Goal: Task Accomplishment & Management: Complete application form

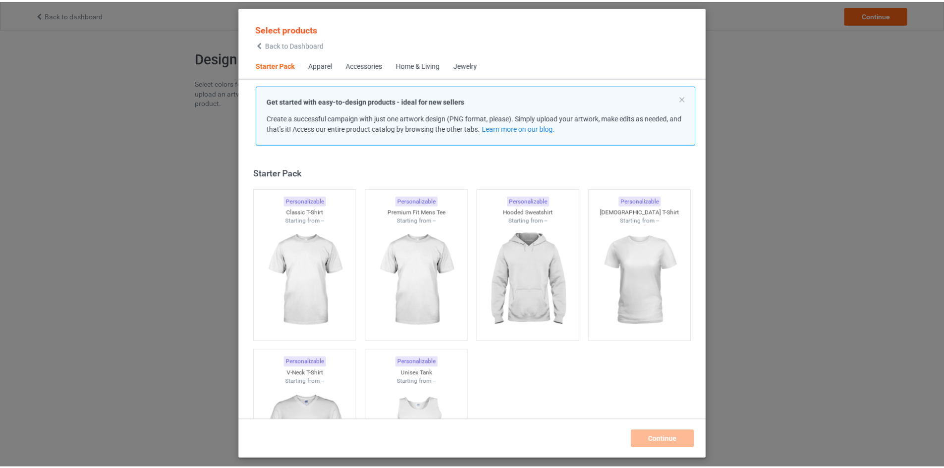
scroll to position [13, 0]
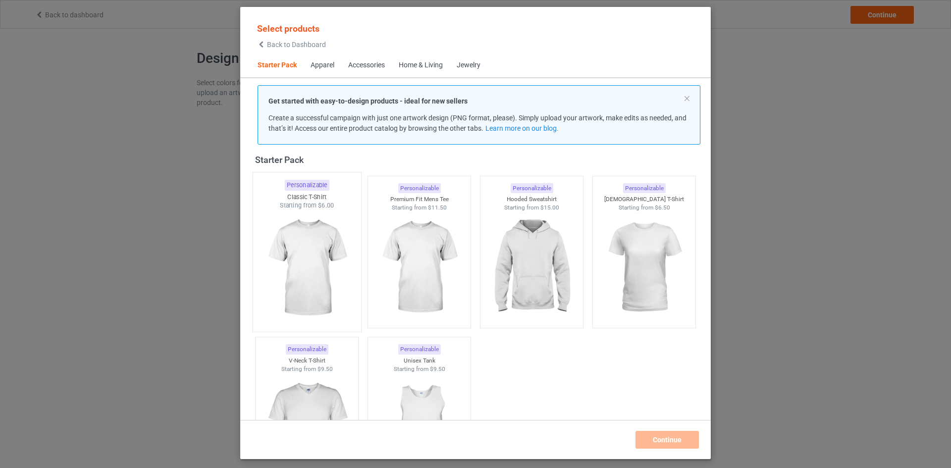
click at [326, 231] on div at bounding box center [307, 268] width 108 height 116
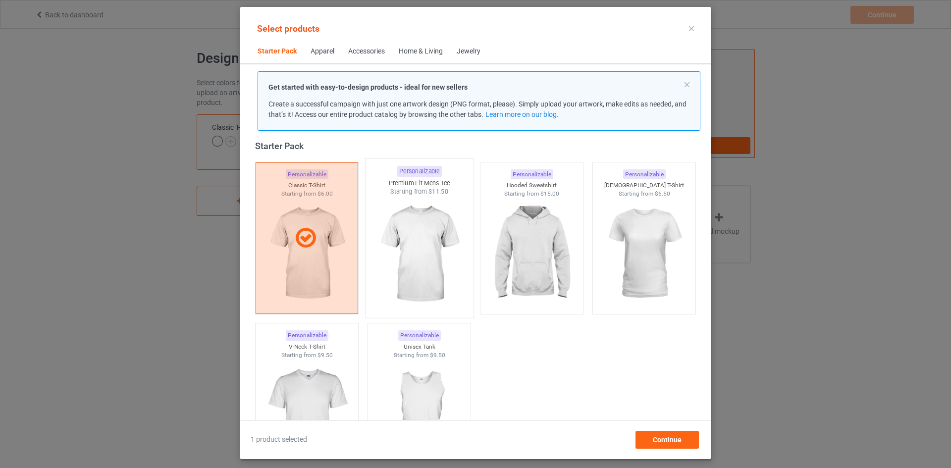
click at [429, 246] on div at bounding box center [420, 254] width 108 height 116
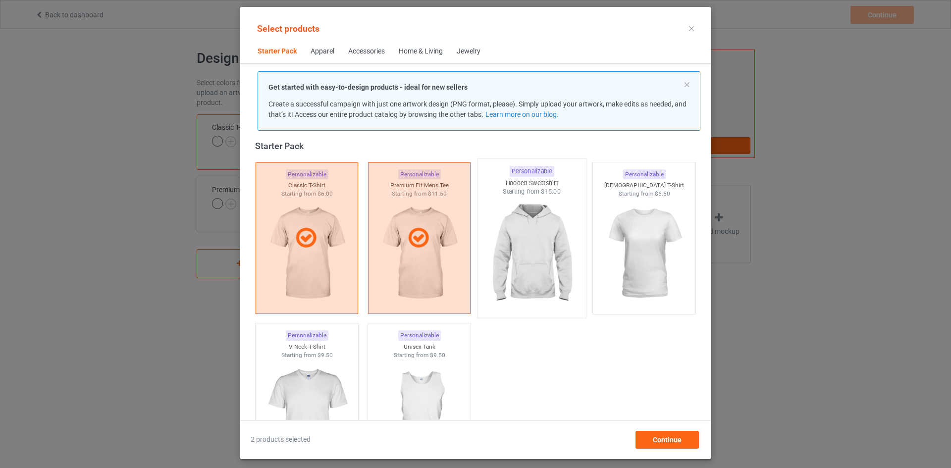
click at [533, 256] on div at bounding box center [532, 254] width 108 height 116
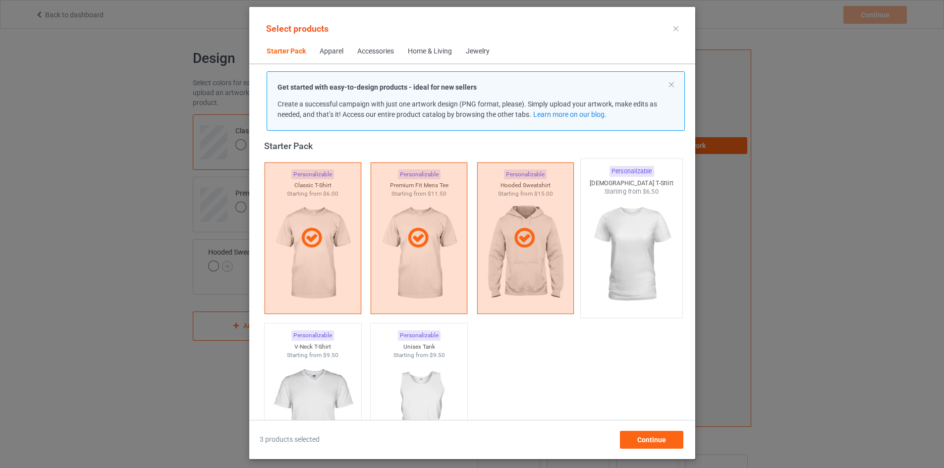
click at [658, 254] on div at bounding box center [632, 254] width 102 height 116
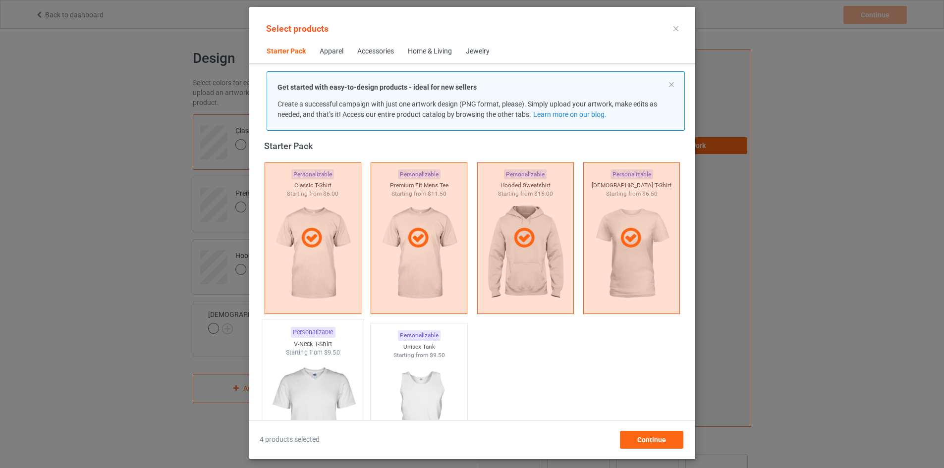
click at [307, 371] on div at bounding box center [313, 415] width 102 height 116
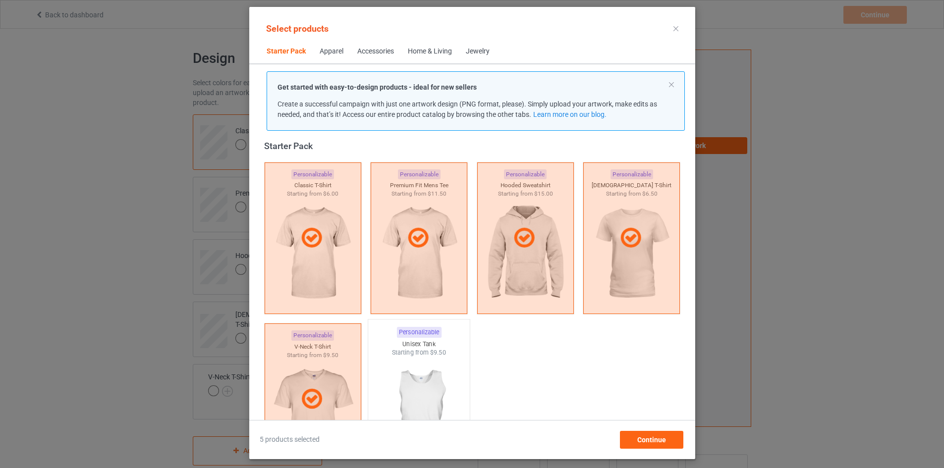
click at [449, 370] on div at bounding box center [419, 415] width 102 height 116
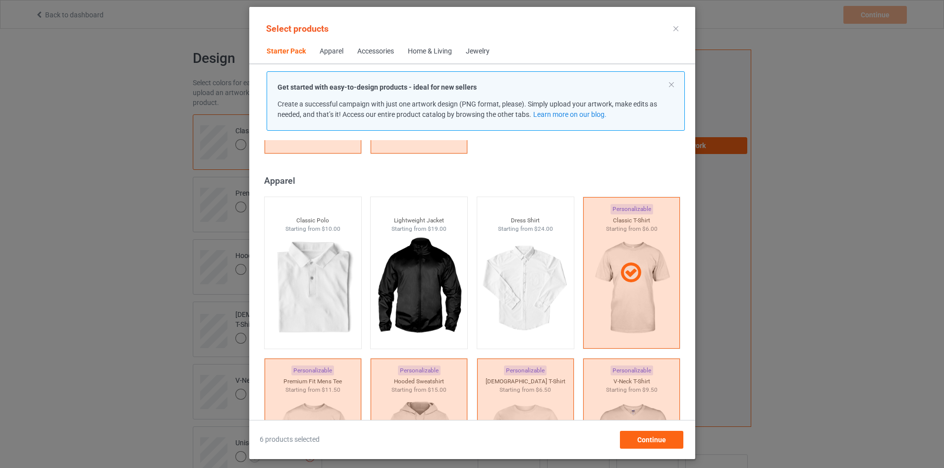
scroll to position [459, 0]
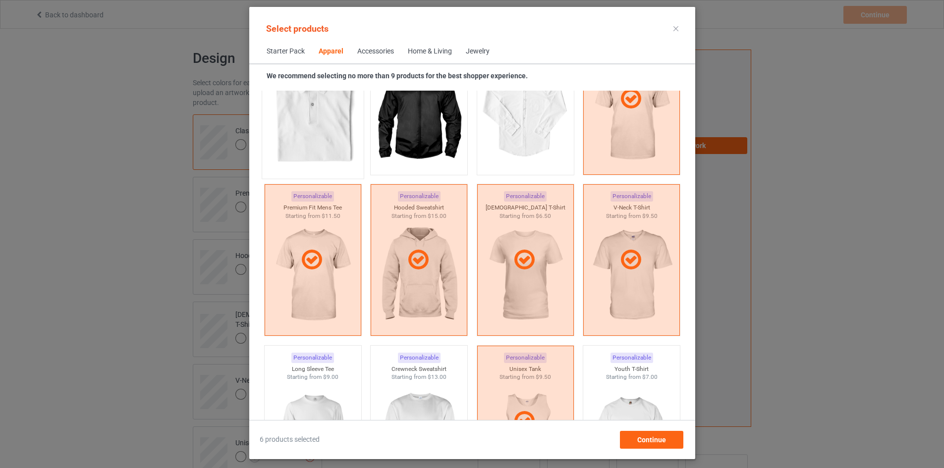
click at [291, 139] on div at bounding box center [313, 115] width 102 height 116
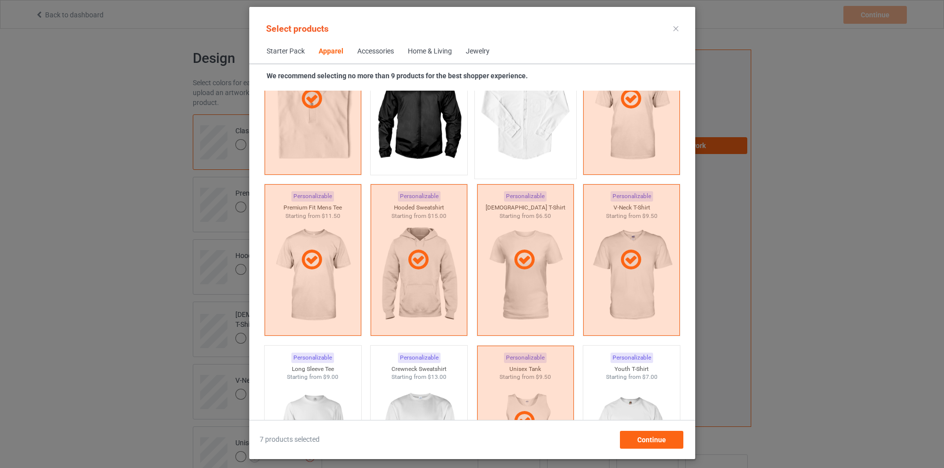
click at [492, 142] on div at bounding box center [525, 115] width 102 height 116
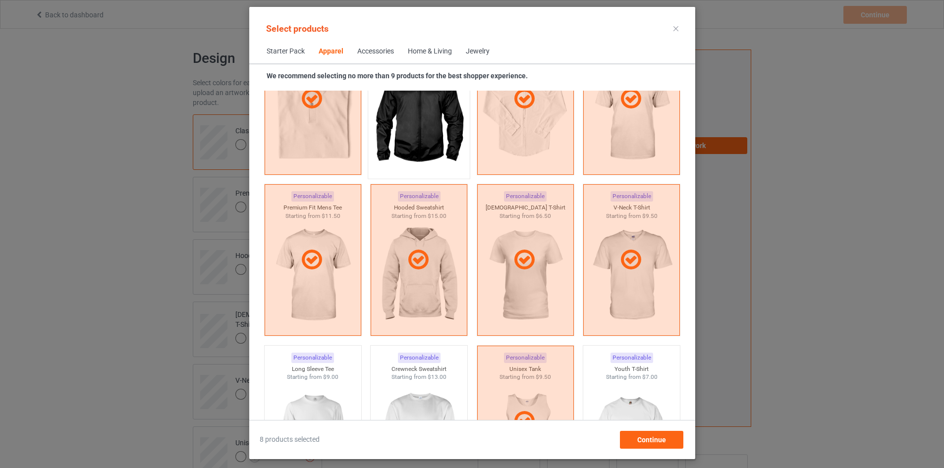
click at [400, 138] on div at bounding box center [419, 115] width 102 height 116
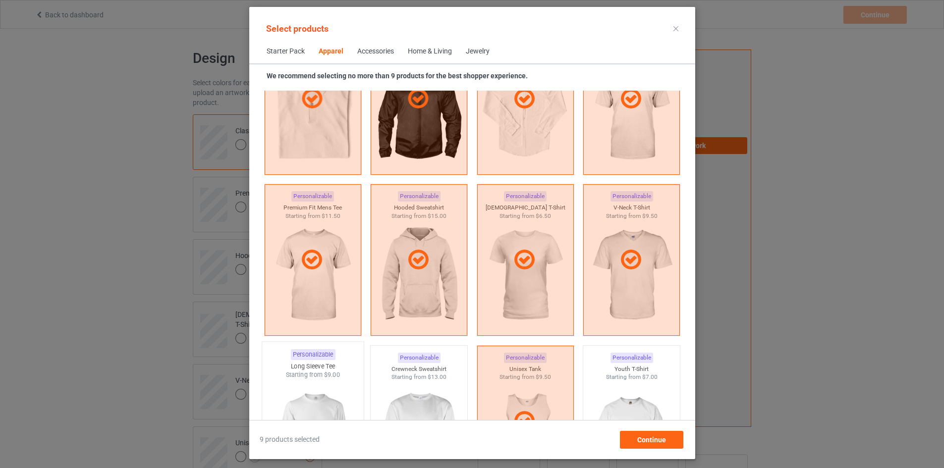
click at [290, 380] on div at bounding box center [313, 438] width 102 height 116
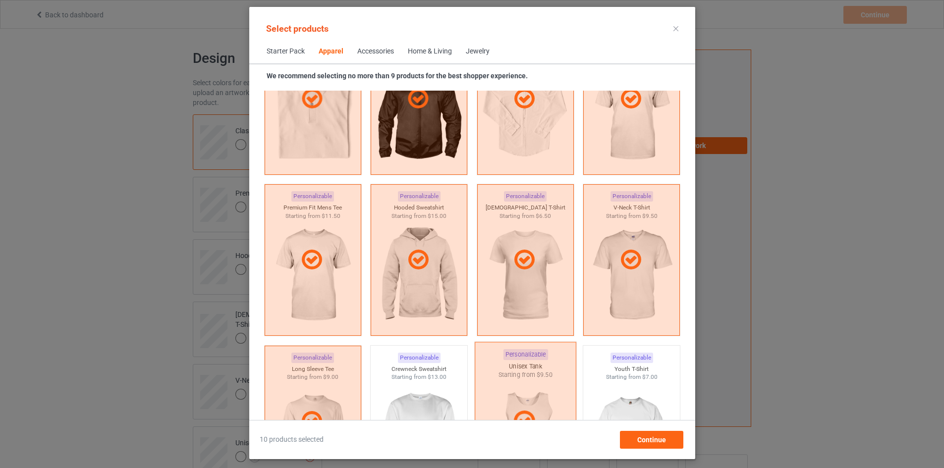
drag, startPoint x: 420, startPoint y: 393, endPoint x: 522, endPoint y: 383, distance: 103.1
click at [420, 393] on div at bounding box center [419, 437] width 97 height 111
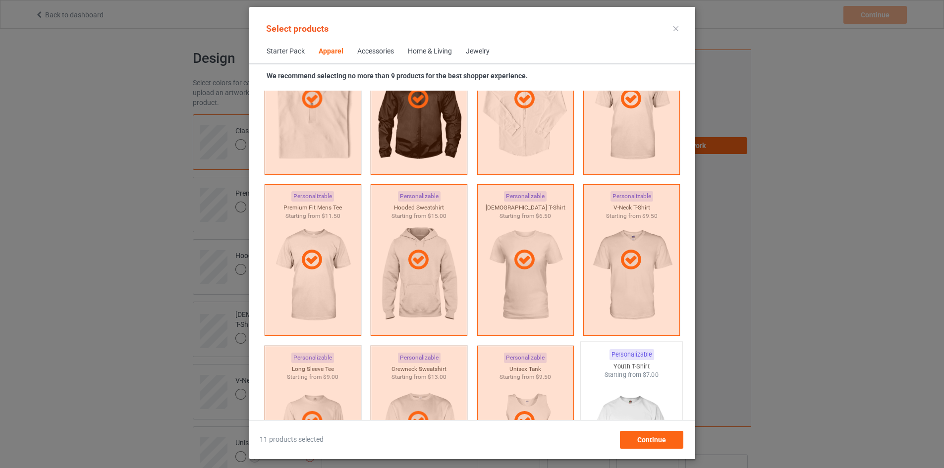
click at [662, 364] on div "Youth T-Shirt" at bounding box center [632, 366] width 102 height 8
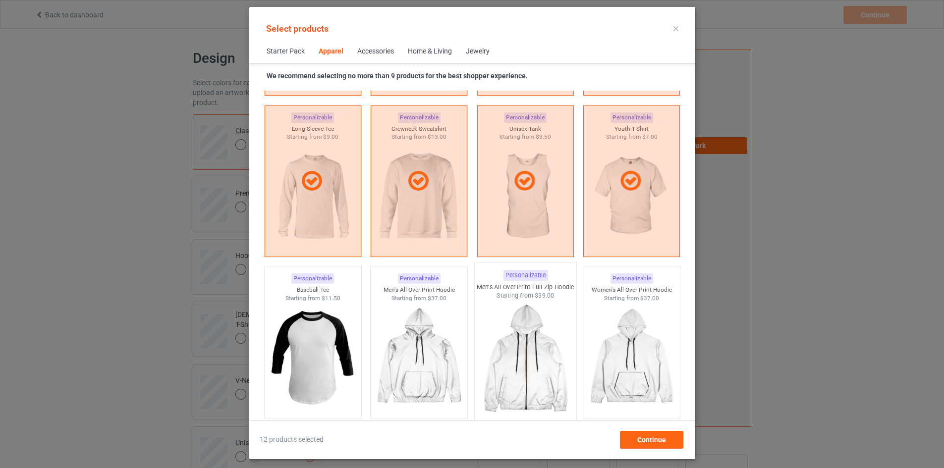
scroll to position [707, 0]
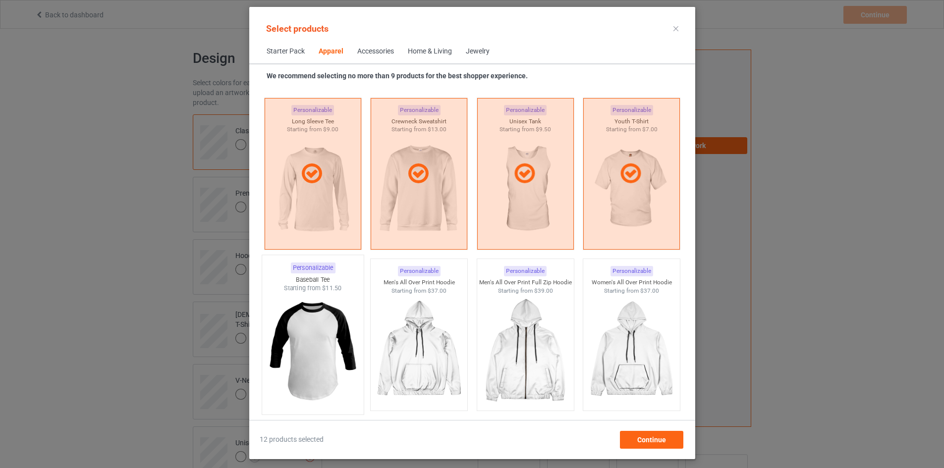
click at [331, 329] on div at bounding box center [313, 351] width 102 height 116
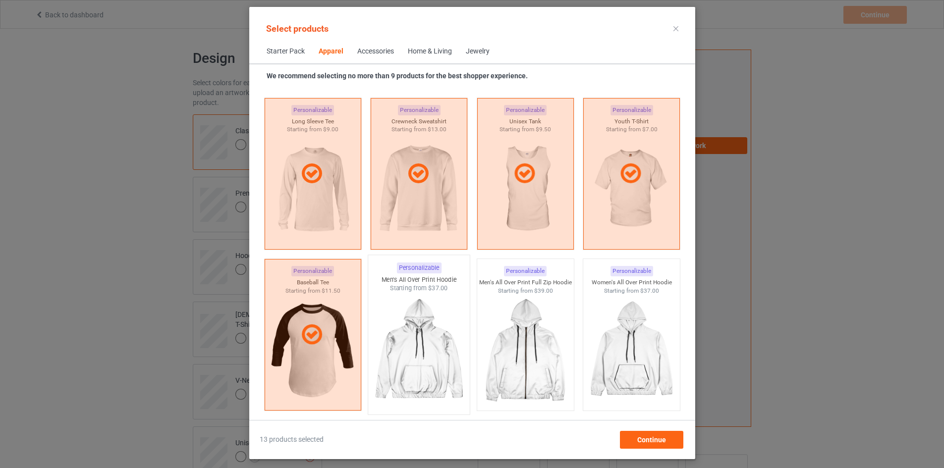
click at [396, 339] on div at bounding box center [419, 351] width 102 height 116
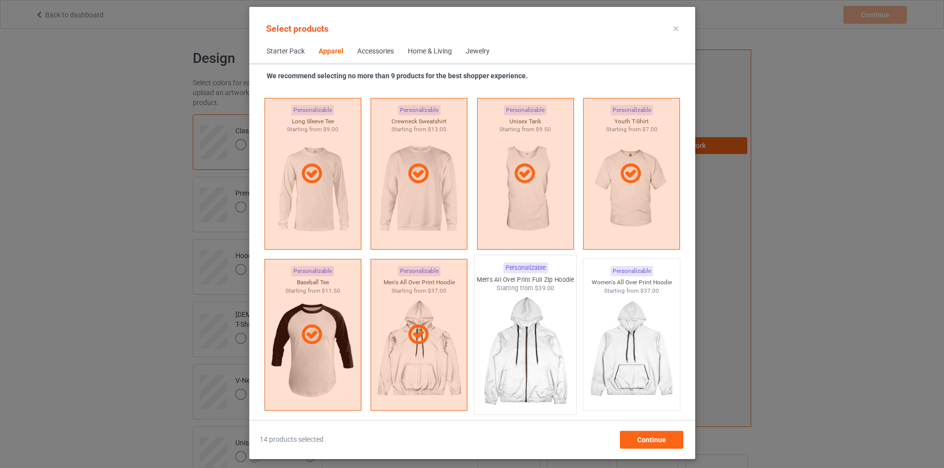
click at [517, 344] on div at bounding box center [525, 351] width 102 height 116
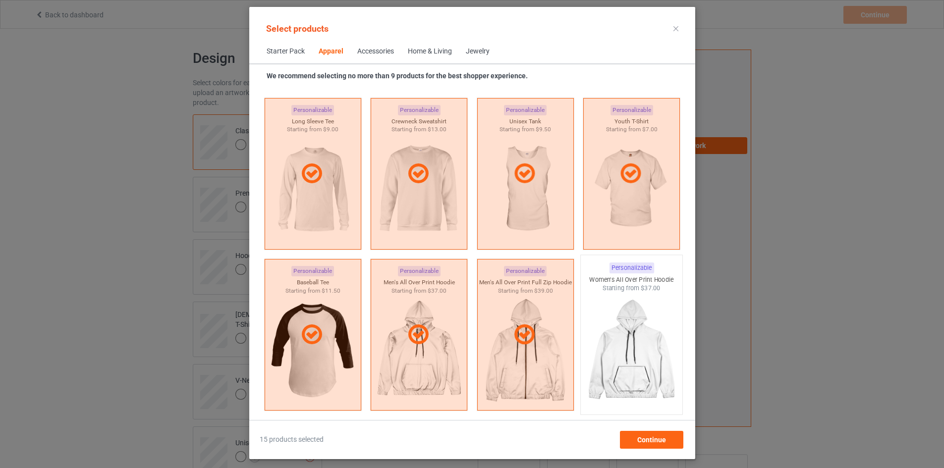
click at [607, 338] on div at bounding box center [632, 351] width 102 height 116
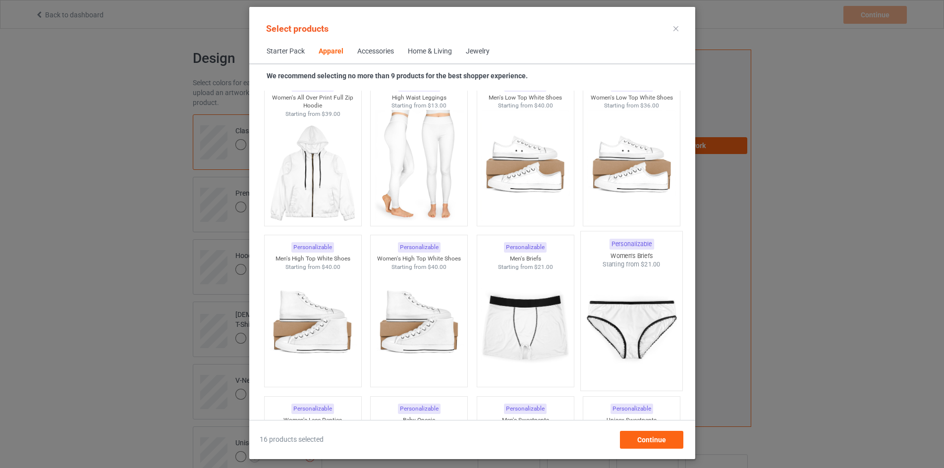
scroll to position [1053, 0]
click at [274, 160] on div at bounding box center [313, 174] width 102 height 116
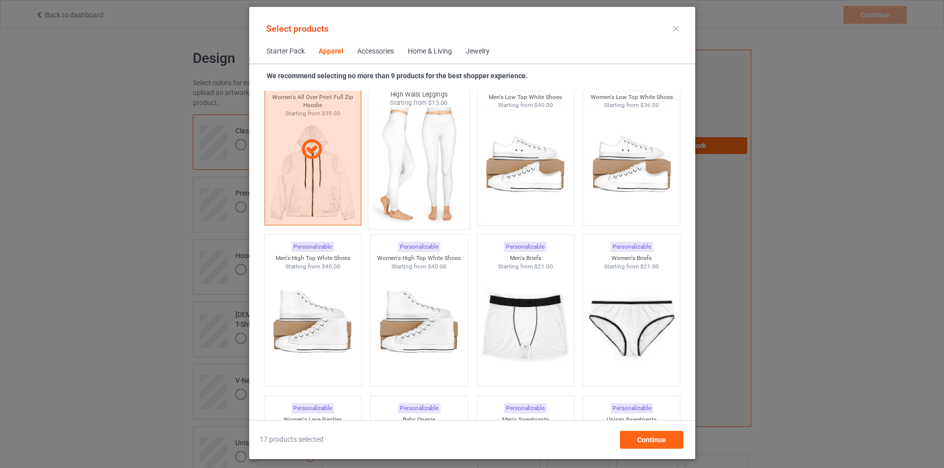
click at [393, 180] on div at bounding box center [419, 166] width 102 height 116
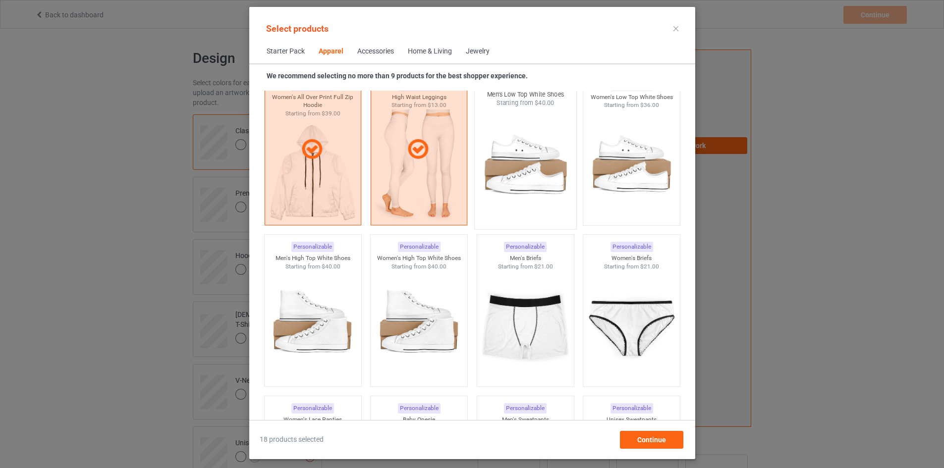
click at [531, 166] on div at bounding box center [525, 166] width 102 height 116
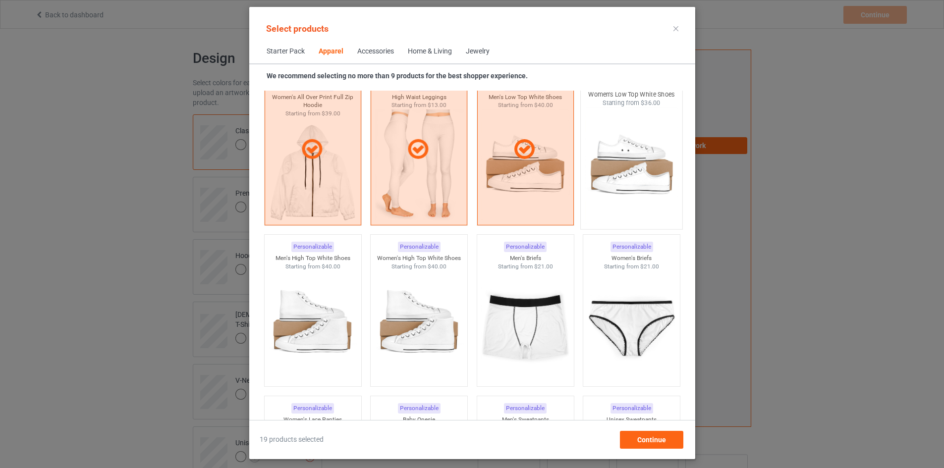
click at [607, 175] on div at bounding box center [632, 166] width 102 height 116
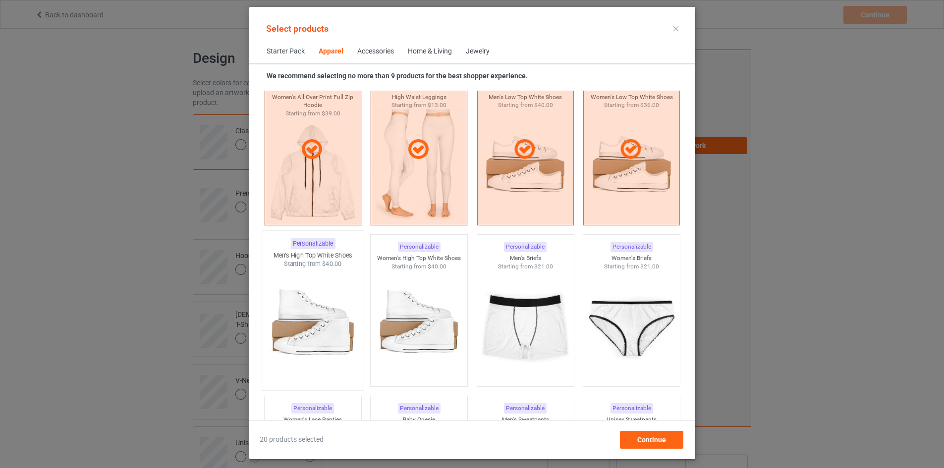
click at [290, 274] on div at bounding box center [313, 327] width 102 height 116
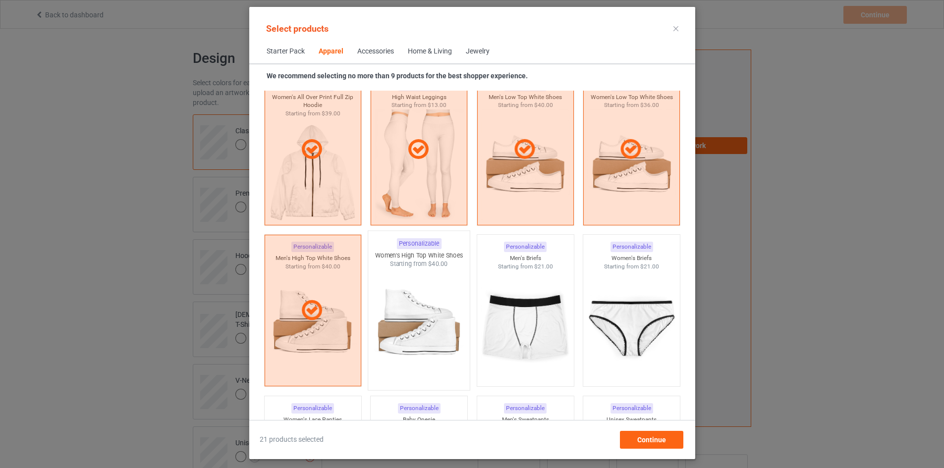
click at [417, 296] on div at bounding box center [419, 327] width 102 height 116
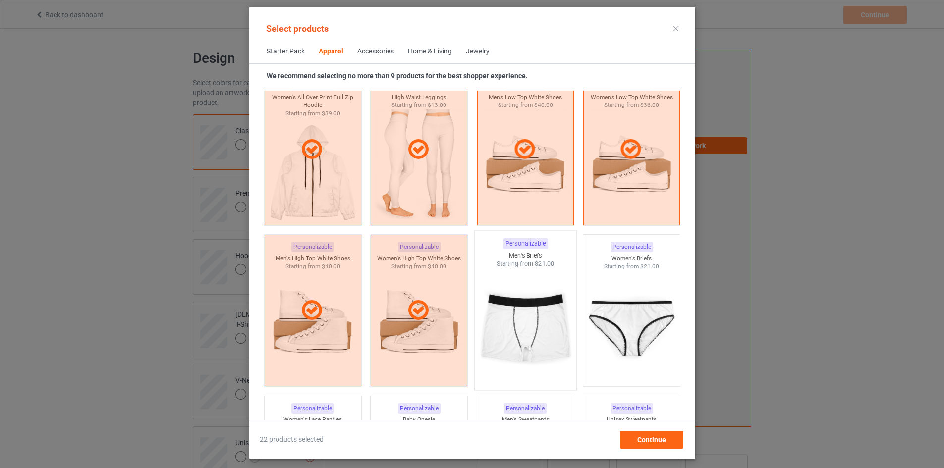
click at [499, 305] on div at bounding box center [525, 327] width 102 height 116
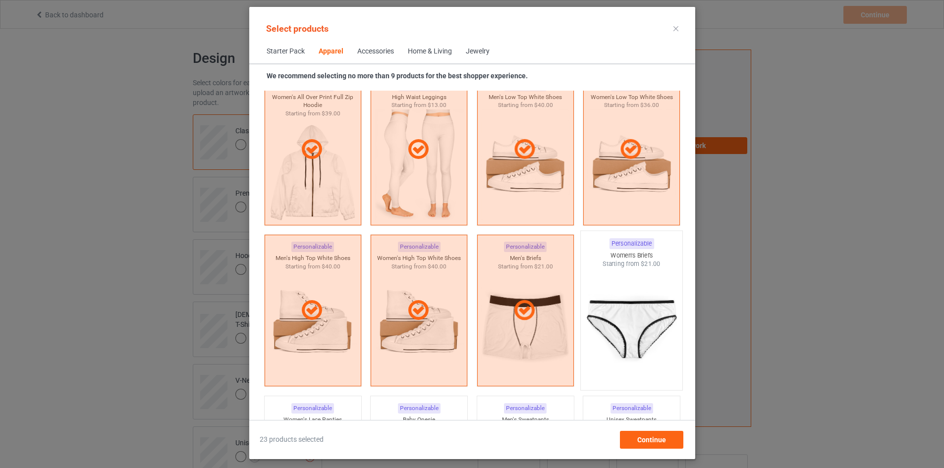
click at [610, 314] on div at bounding box center [632, 327] width 102 height 116
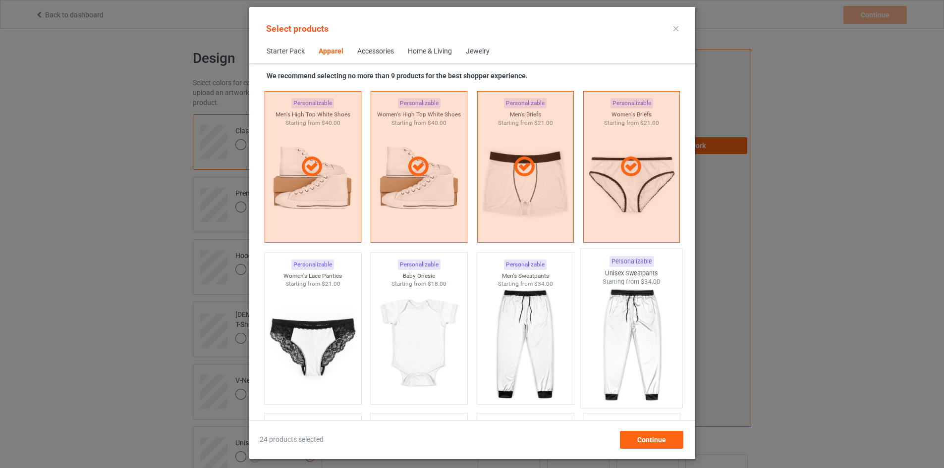
scroll to position [1252, 0]
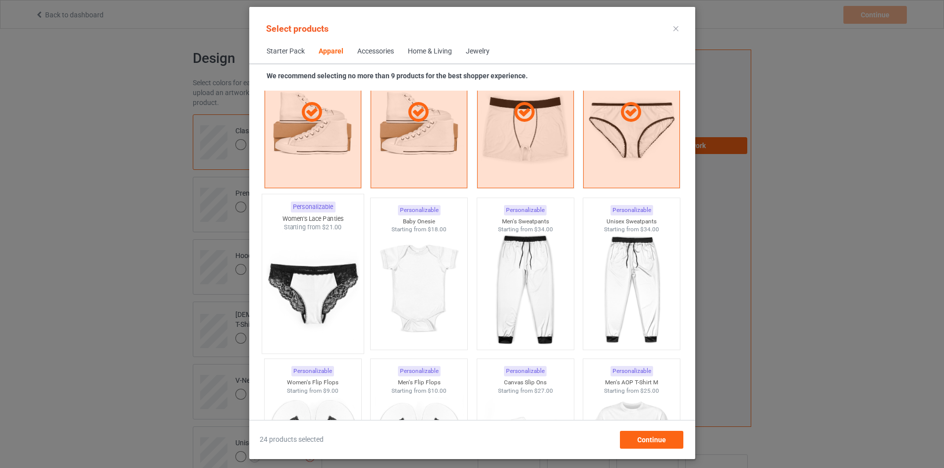
click at [277, 265] on div at bounding box center [313, 290] width 102 height 116
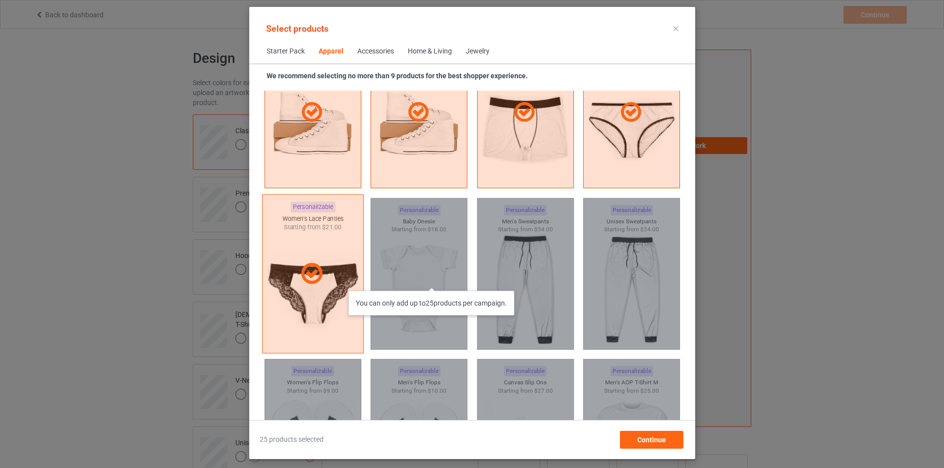
click at [433, 281] on div "You can only add up to 25 products per campaign." at bounding box center [419, 274] width 97 height 152
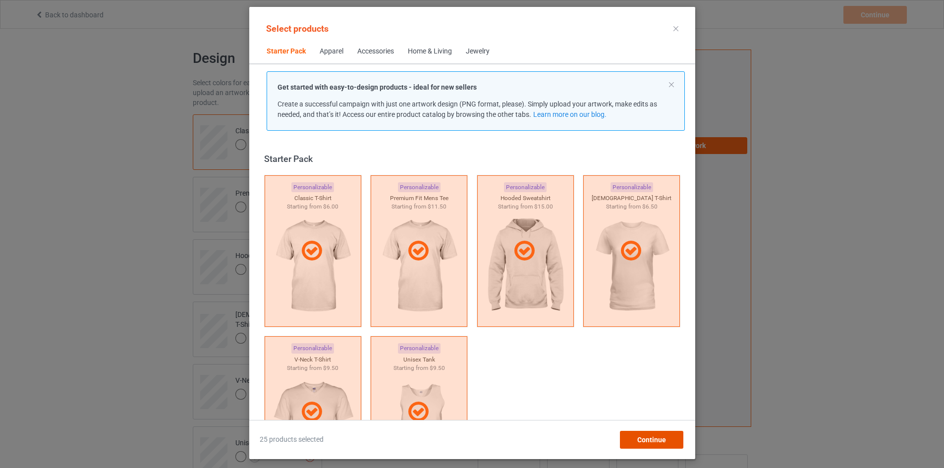
click at [665, 443] on span "Continue" at bounding box center [651, 440] width 29 height 8
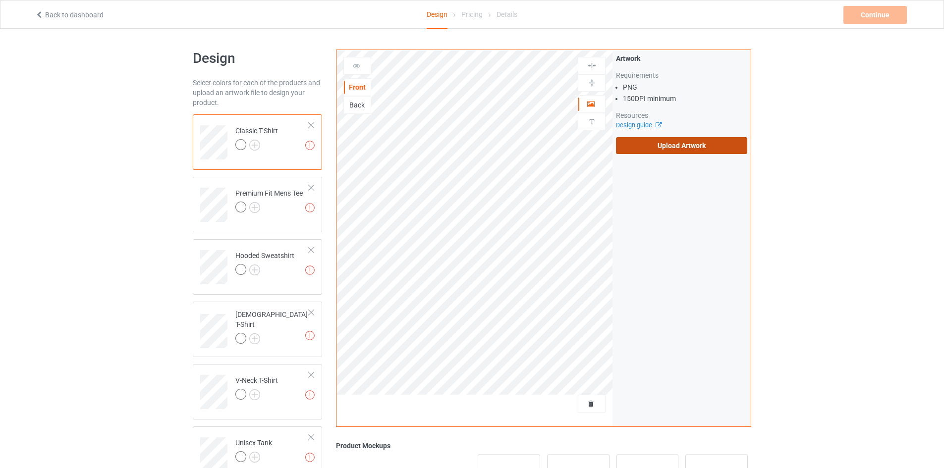
click at [693, 149] on label "Upload Artwork" at bounding box center [681, 145] width 131 height 17
click at [0, 0] on input "Upload Artwork" at bounding box center [0, 0] width 0 height 0
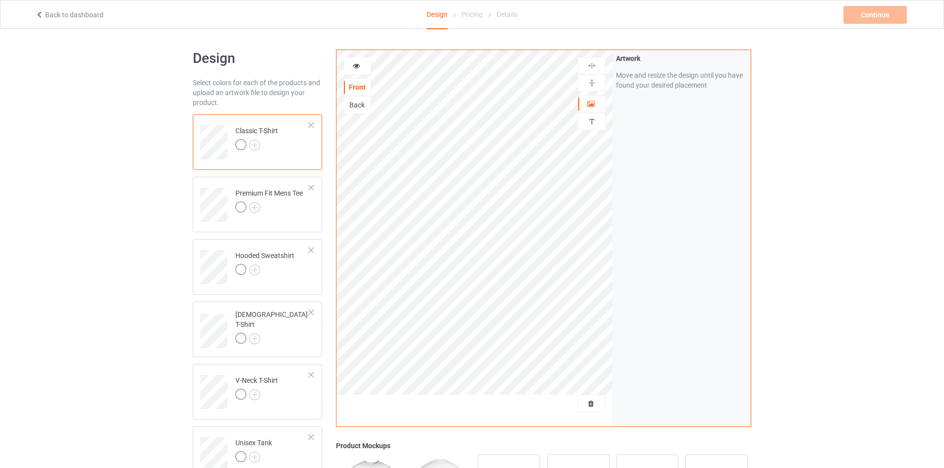
click at [654, 178] on div "Artwork Move and resize the design until you have found your desired placement" at bounding box center [681, 238] width 138 height 377
click at [636, 198] on div "Artwork Move and resize the design until you have found your desired placement" at bounding box center [681, 238] width 138 height 377
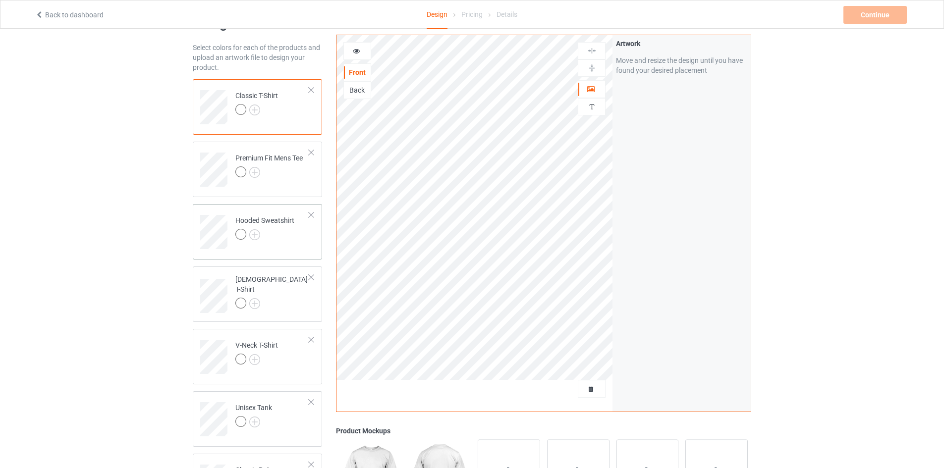
scroll to position [50, 0]
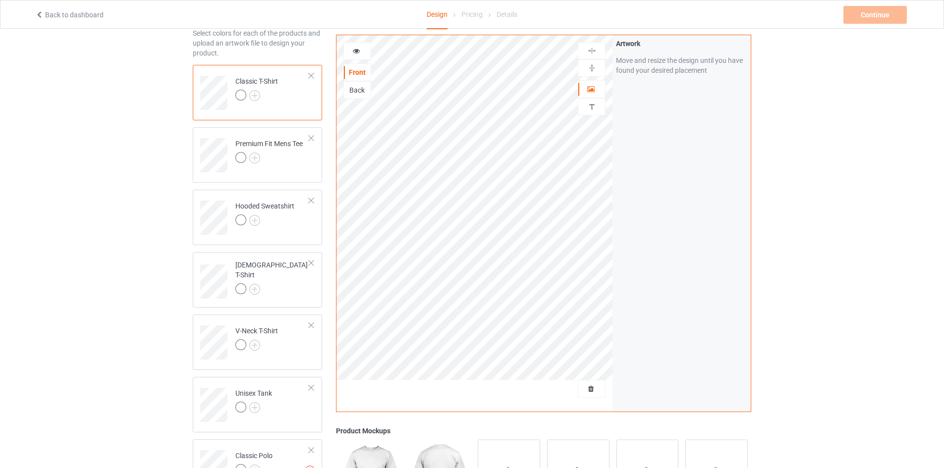
click at [693, 176] on div "Artwork Move and resize the design until you have found your desired placement" at bounding box center [681, 223] width 138 height 377
click at [644, 247] on div "Artwork Move and resize the design until you have found your desired placement" at bounding box center [681, 223] width 138 height 377
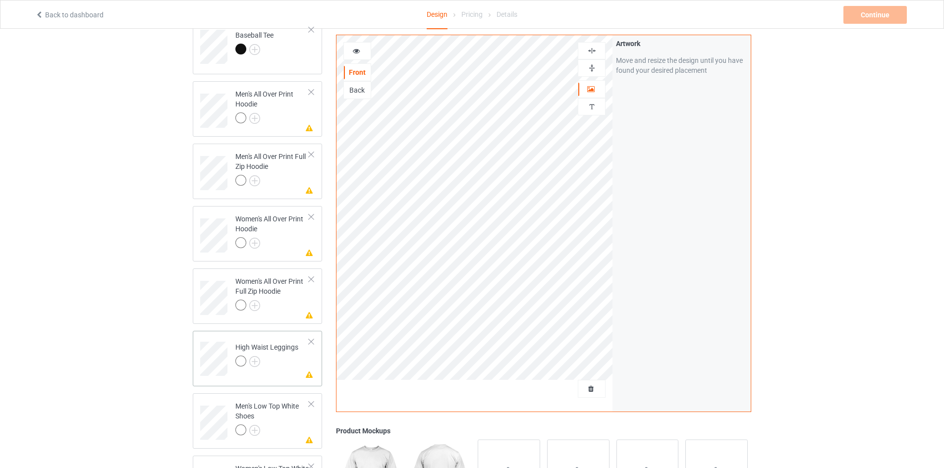
scroll to position [793, 0]
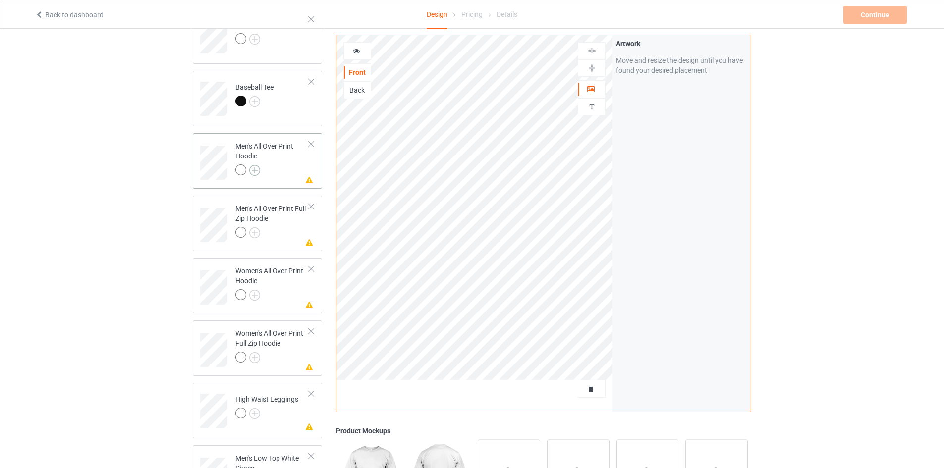
click at [255, 173] on img at bounding box center [254, 170] width 11 height 11
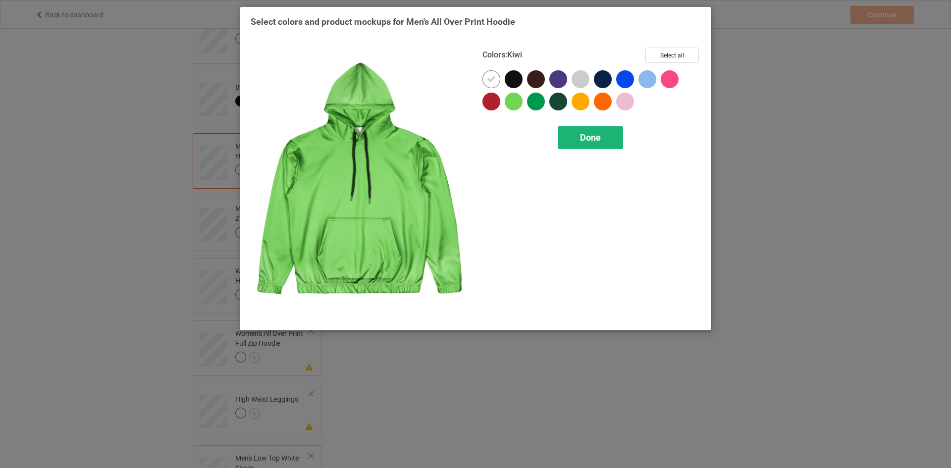
click at [599, 140] on span "Done" at bounding box center [590, 137] width 21 height 10
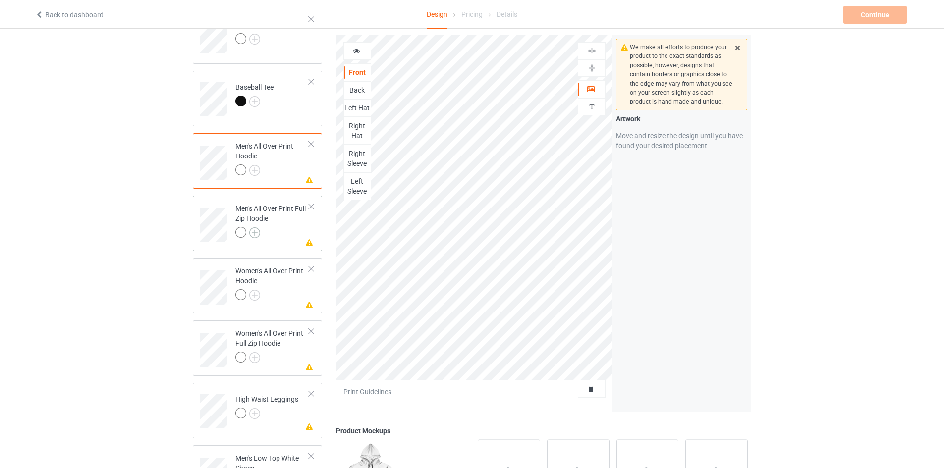
click at [255, 230] on img at bounding box center [254, 232] width 11 height 11
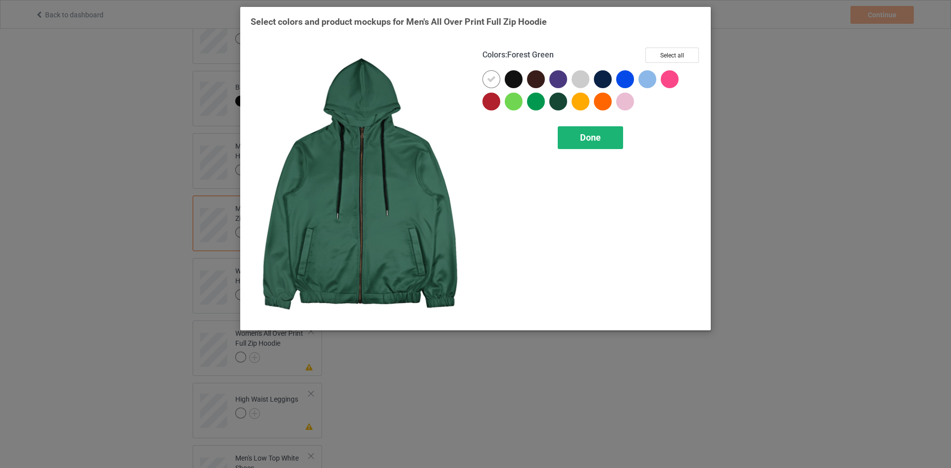
click at [591, 137] on span "Done" at bounding box center [590, 137] width 21 height 10
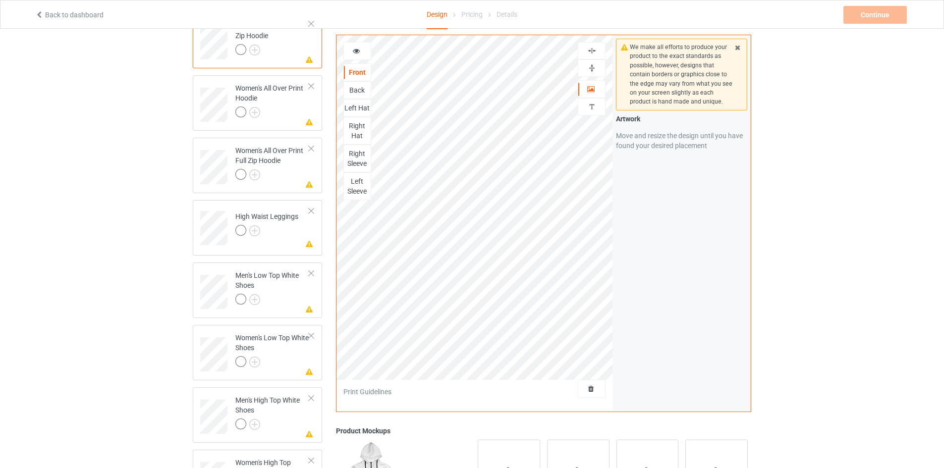
scroll to position [1189, 0]
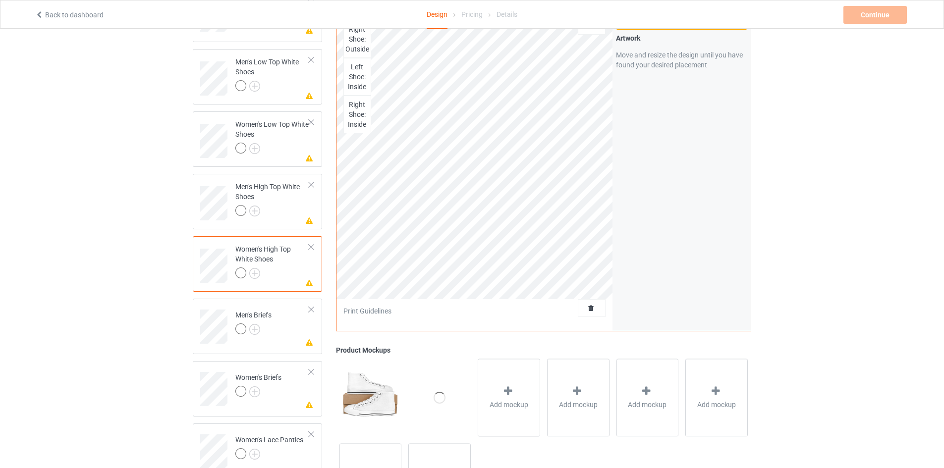
click at [310, 245] on div at bounding box center [311, 247] width 7 height 7
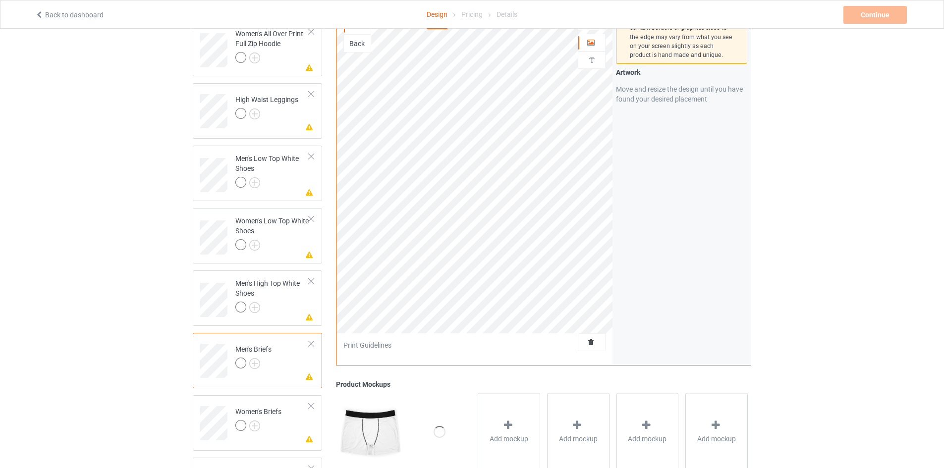
scroll to position [1090, 0]
click at [311, 345] on div at bounding box center [311, 346] width 7 height 7
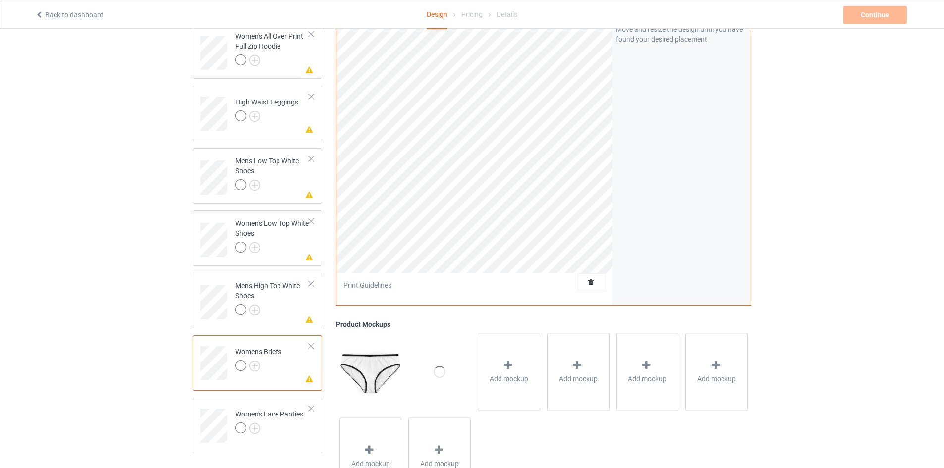
click at [285, 349] on td "Missing artwork on 2 side(s) Women's Briefs" at bounding box center [272, 359] width 85 height 41
click at [312, 344] on div at bounding box center [311, 346] width 7 height 7
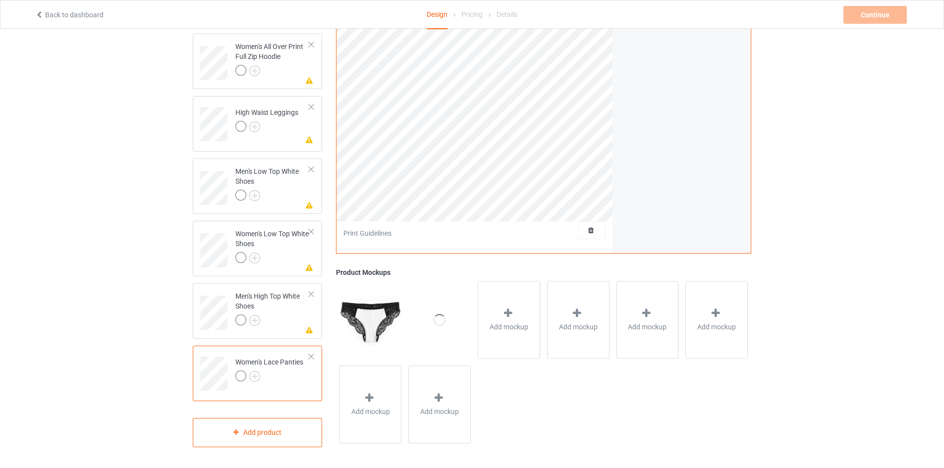
click at [280, 359] on div "Women's Lace Panties" at bounding box center [269, 369] width 68 height 24
click at [314, 355] on div at bounding box center [311, 356] width 7 height 7
click at [281, 367] on div "Men's High Top White Shoes" at bounding box center [272, 371] width 74 height 34
click at [308, 355] on div at bounding box center [311, 356] width 7 height 7
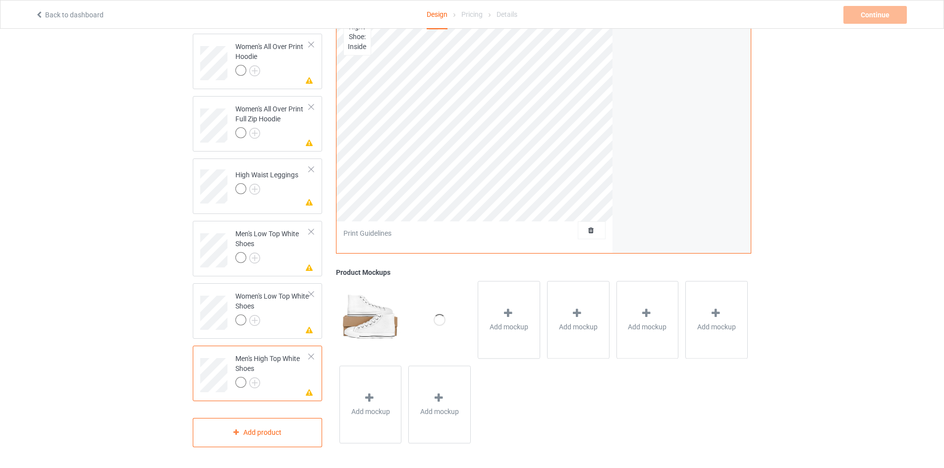
scroll to position [955, 0]
click at [288, 363] on div "Women's Low Top White Shoes" at bounding box center [272, 371] width 74 height 34
click at [311, 354] on div at bounding box center [311, 356] width 7 height 7
click at [292, 366] on div "Men's Low Top White Shoes" at bounding box center [272, 371] width 74 height 34
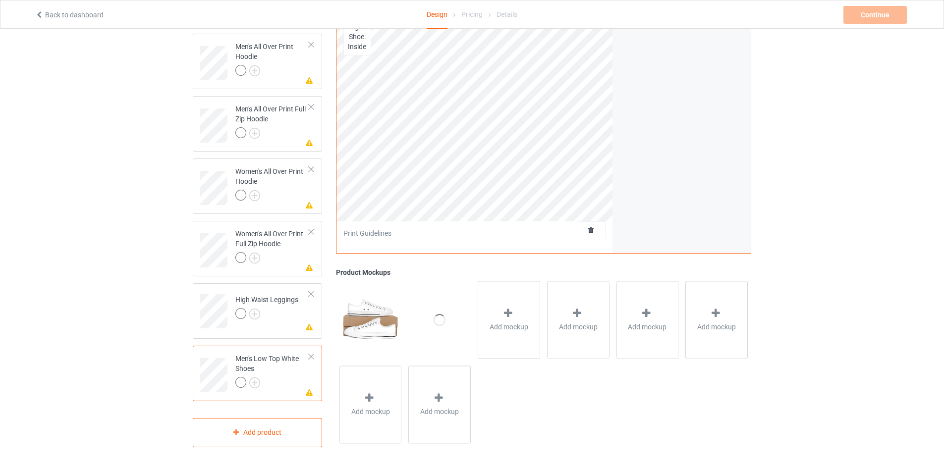
click at [312, 353] on div at bounding box center [311, 356] width 7 height 7
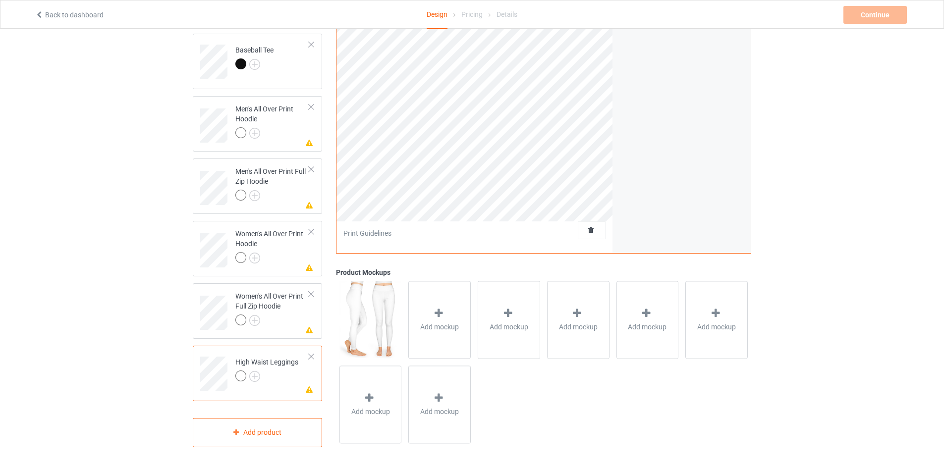
click at [313, 353] on div at bounding box center [311, 356] width 7 height 7
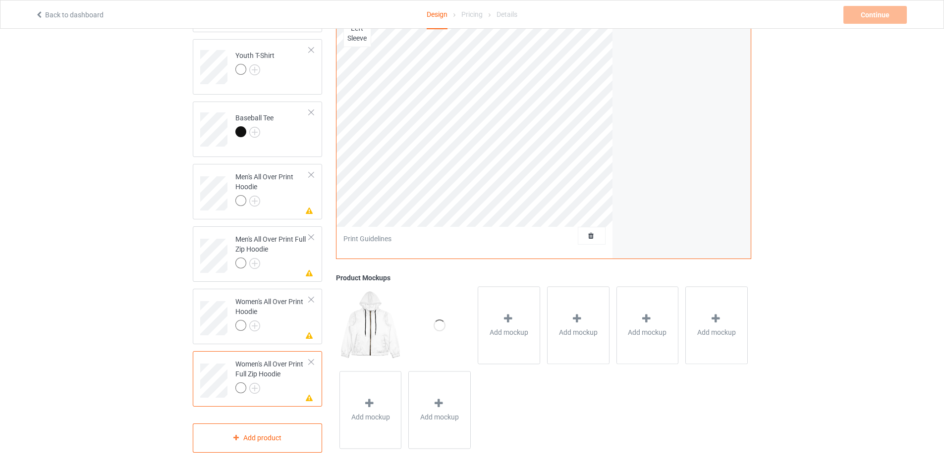
scroll to position [768, 0]
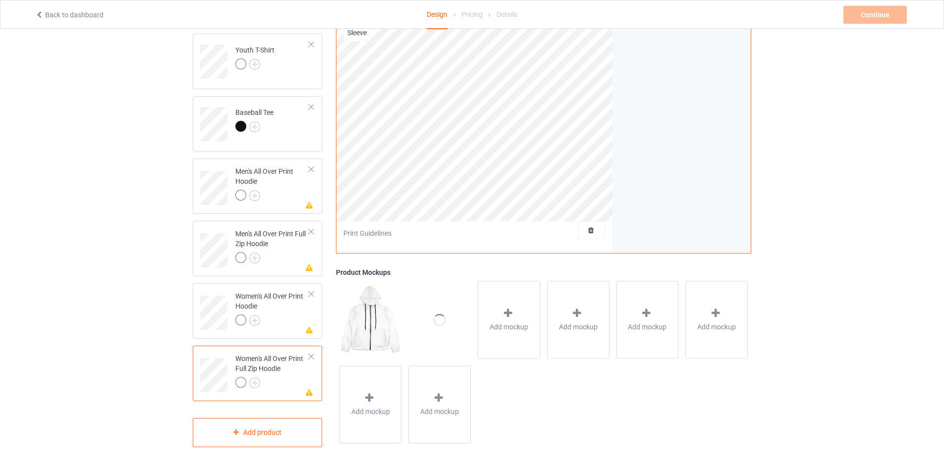
click at [308, 353] on div at bounding box center [311, 356] width 7 height 7
click at [310, 352] on td "Missing artwork on 5 side(s) Women's All Over Print Hoodie" at bounding box center [272, 372] width 85 height 44
click at [311, 356] on div at bounding box center [311, 356] width 7 height 7
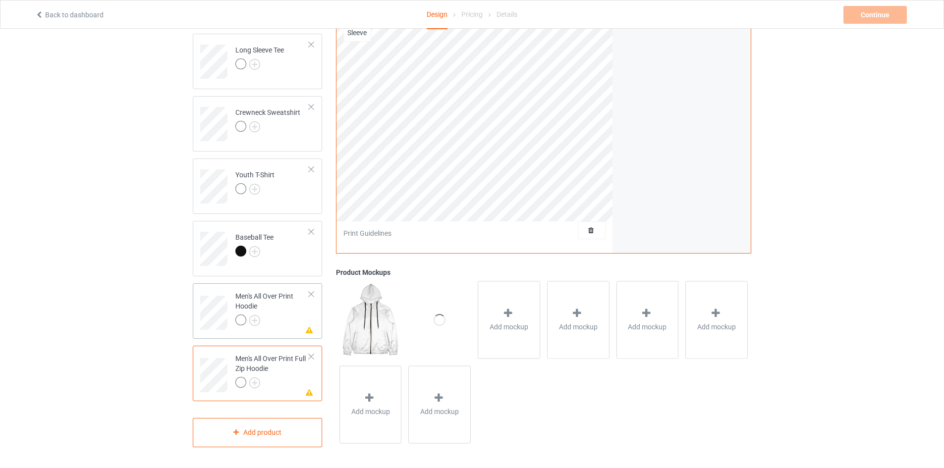
scroll to position [581, 0]
click at [313, 356] on div at bounding box center [311, 356] width 7 height 7
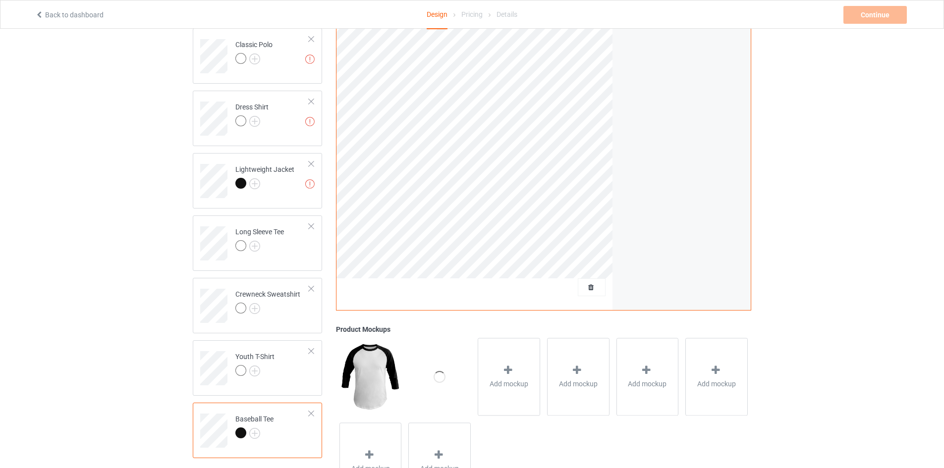
scroll to position [419, 0]
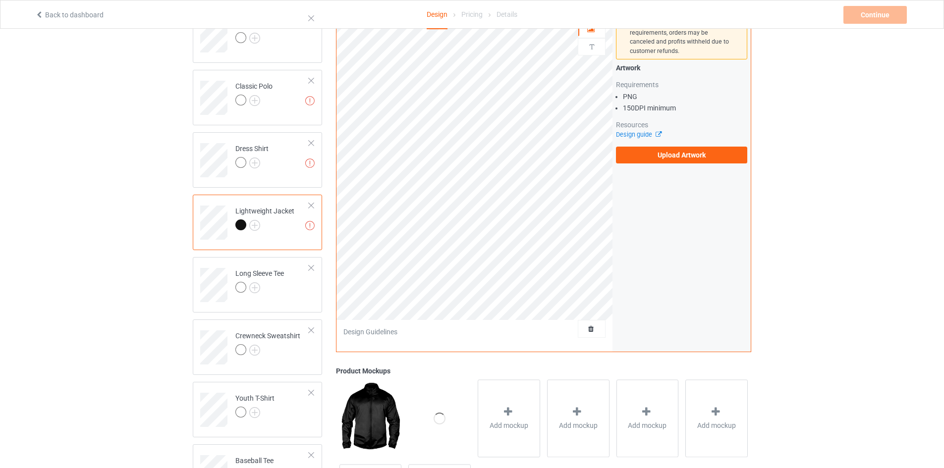
click at [243, 227] on div at bounding box center [240, 225] width 11 height 11
click at [253, 225] on img at bounding box center [254, 225] width 11 height 11
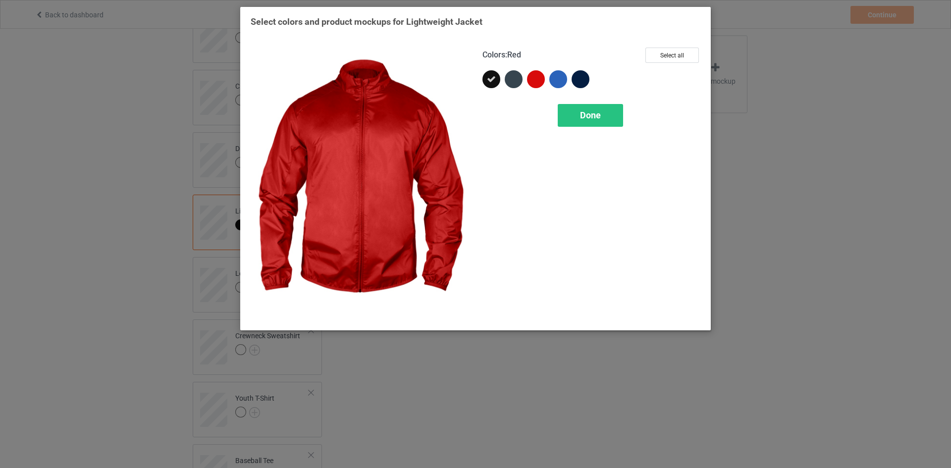
click at [539, 77] on div at bounding box center [536, 79] width 18 height 18
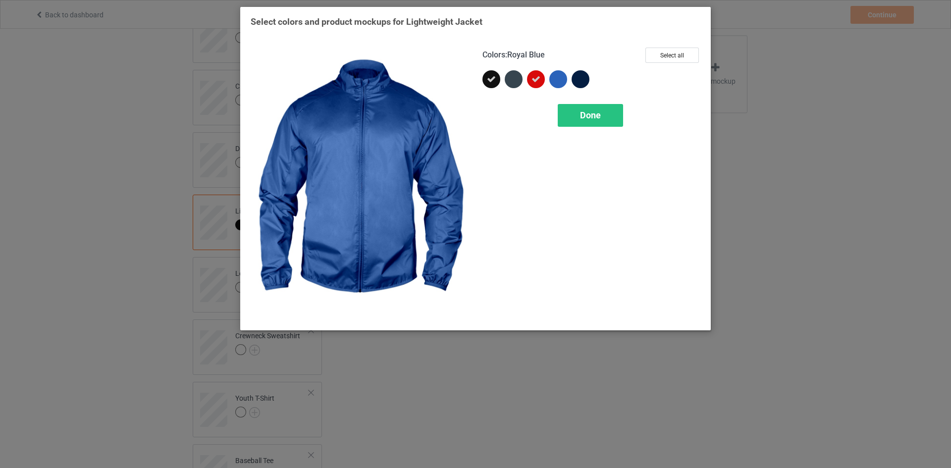
click at [560, 79] on div at bounding box center [559, 79] width 18 height 18
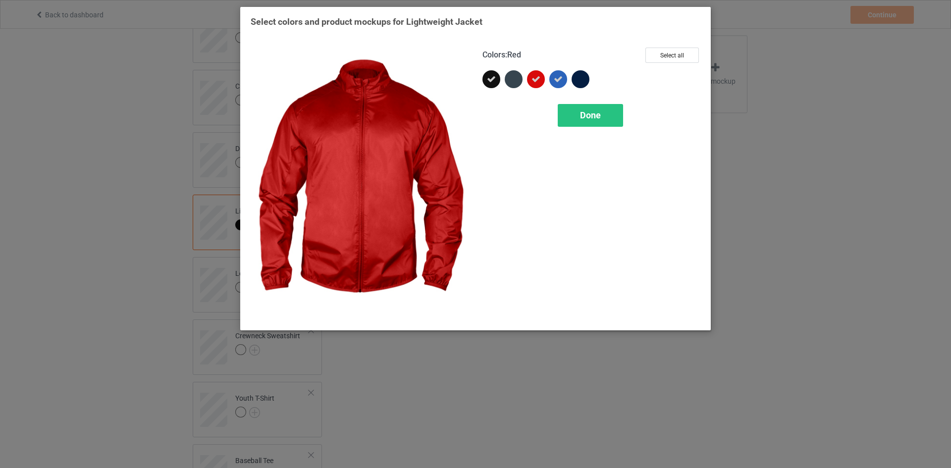
click at [541, 80] on div at bounding box center [536, 79] width 18 height 18
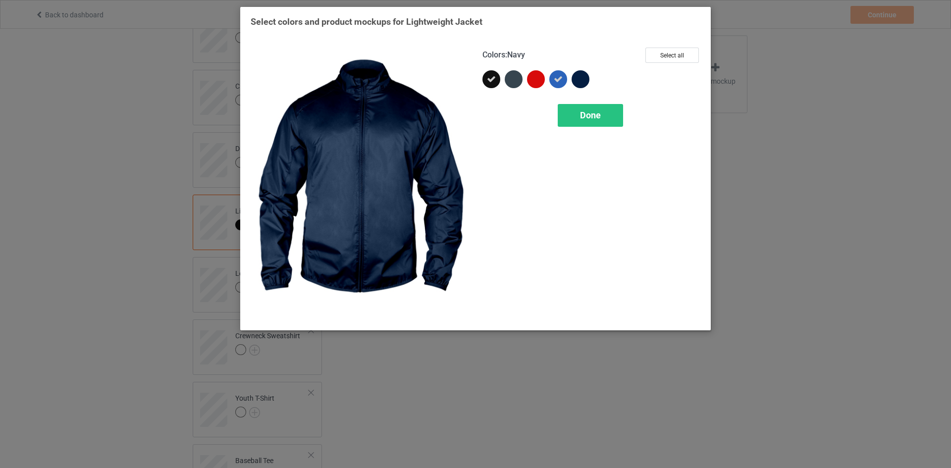
click at [587, 78] on div at bounding box center [581, 79] width 18 height 18
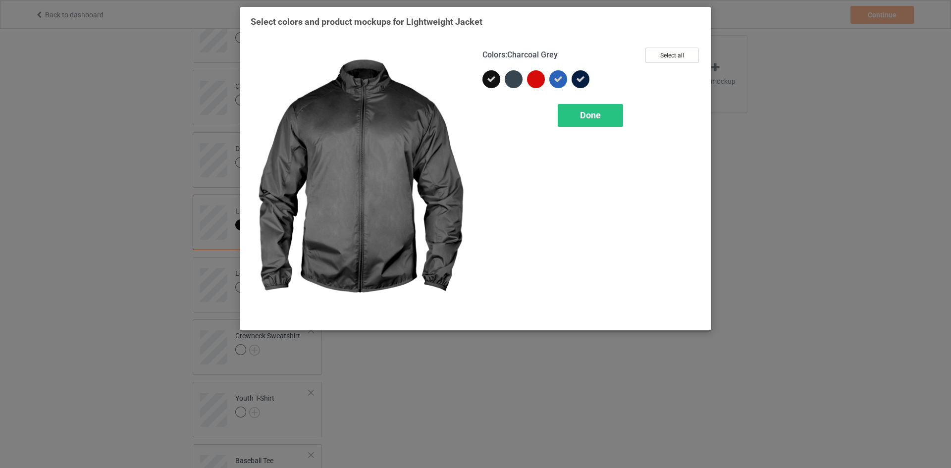
click at [509, 80] on div at bounding box center [514, 79] width 18 height 18
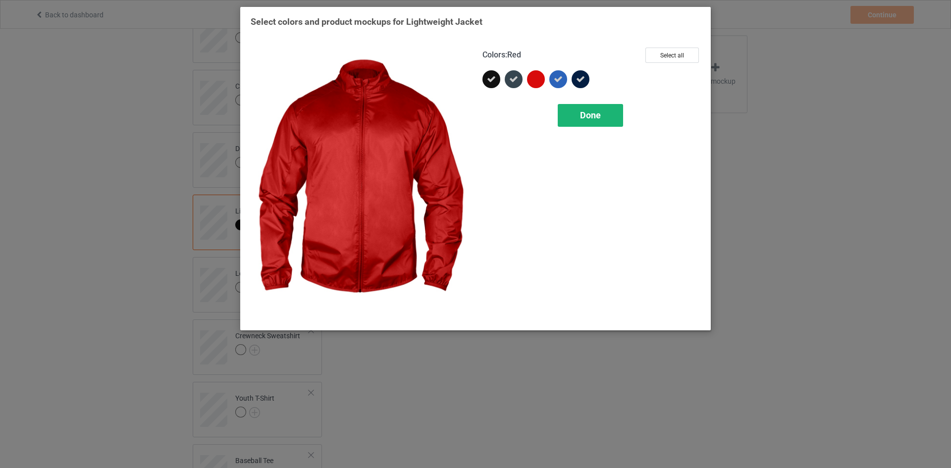
click at [592, 115] on span "Done" at bounding box center [590, 115] width 21 height 10
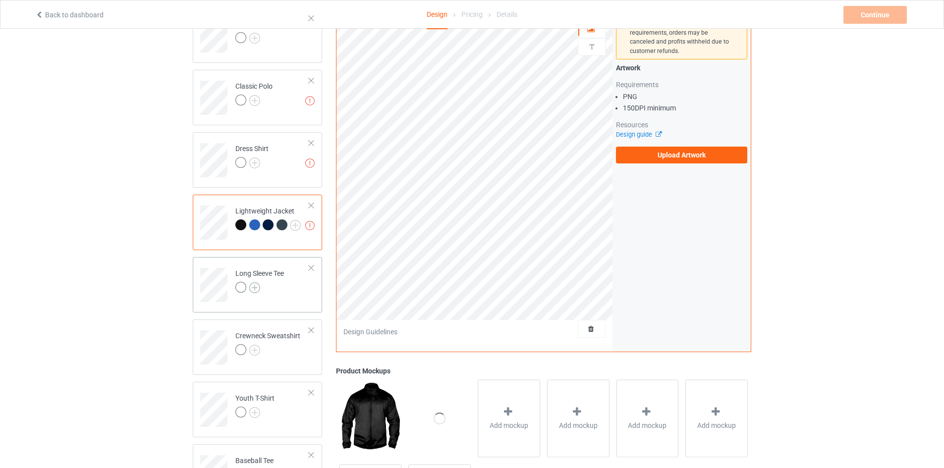
click at [256, 284] on img at bounding box center [254, 287] width 11 height 11
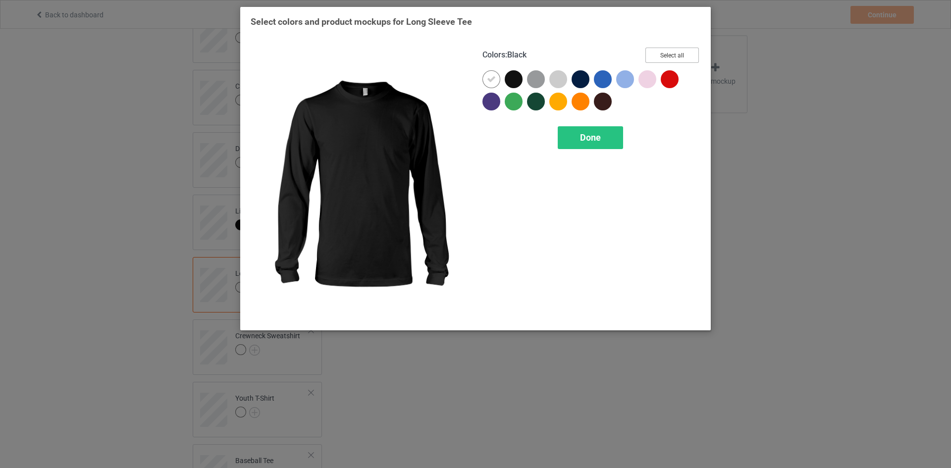
click at [679, 52] on button "Select all" at bounding box center [673, 55] width 54 height 15
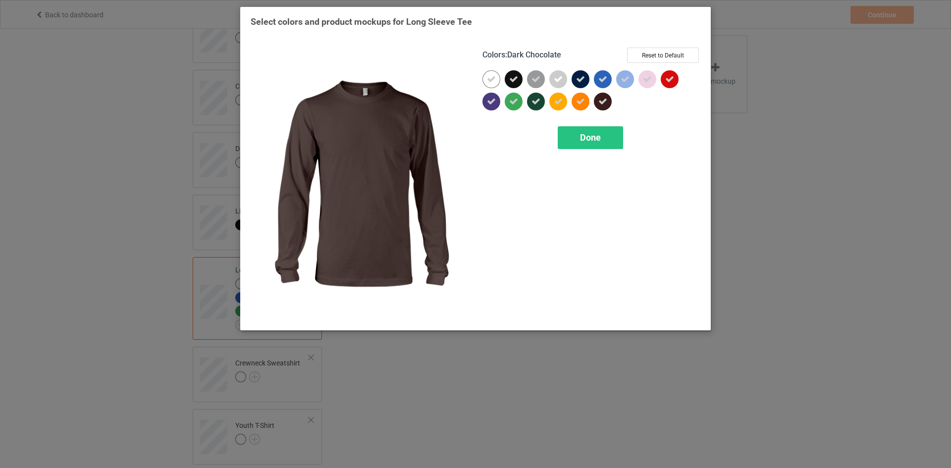
click at [600, 100] on icon at bounding box center [603, 101] width 9 height 9
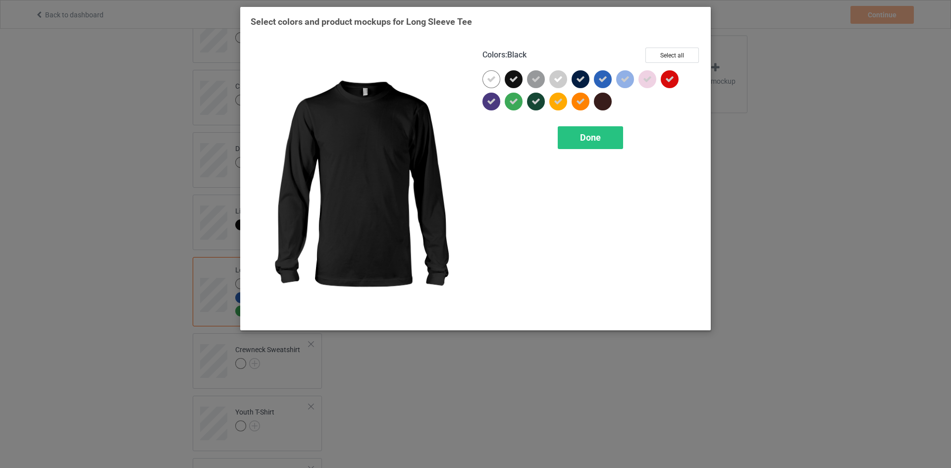
click at [515, 74] on div at bounding box center [514, 79] width 18 height 18
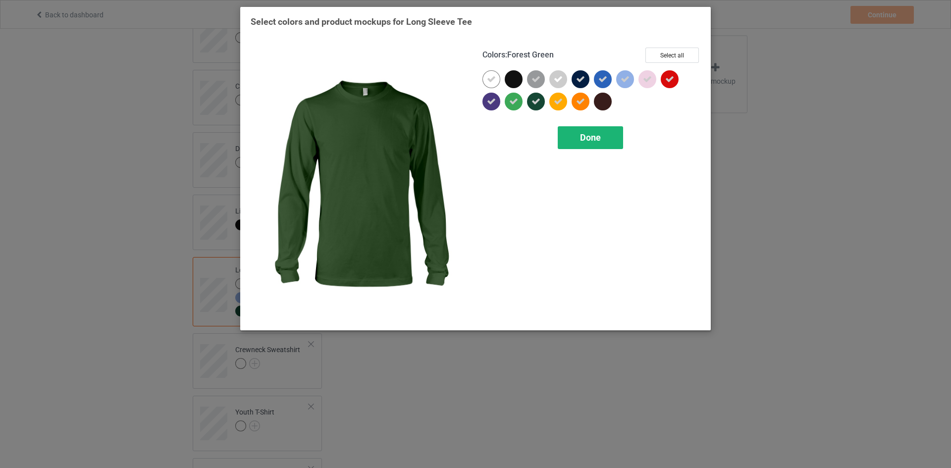
click at [598, 134] on span "Done" at bounding box center [590, 137] width 21 height 10
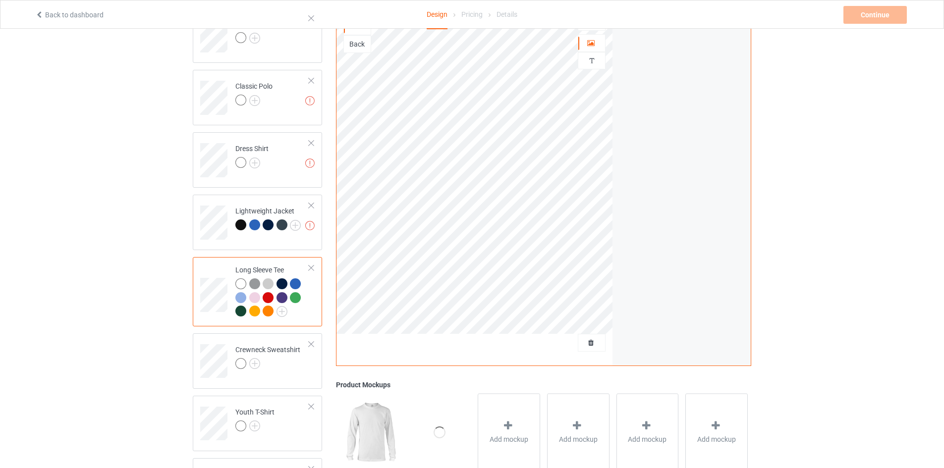
click at [268, 312] on div at bounding box center [268, 311] width 11 height 11
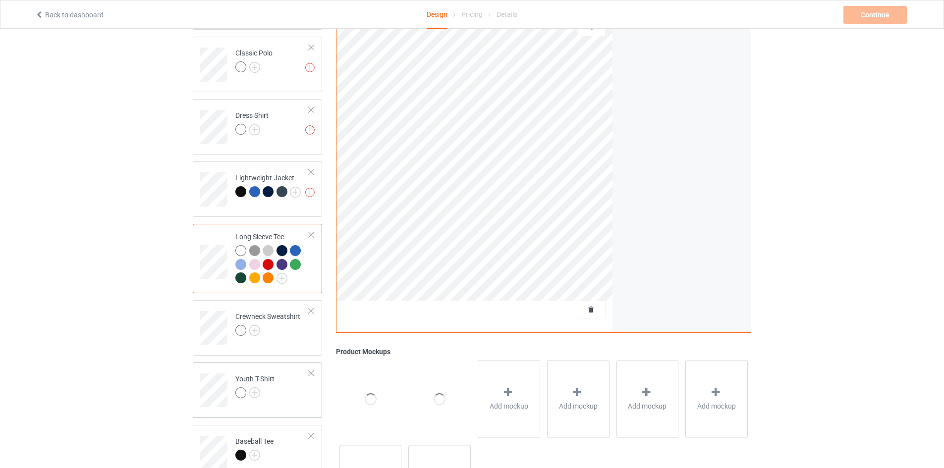
scroll to position [469, 0]
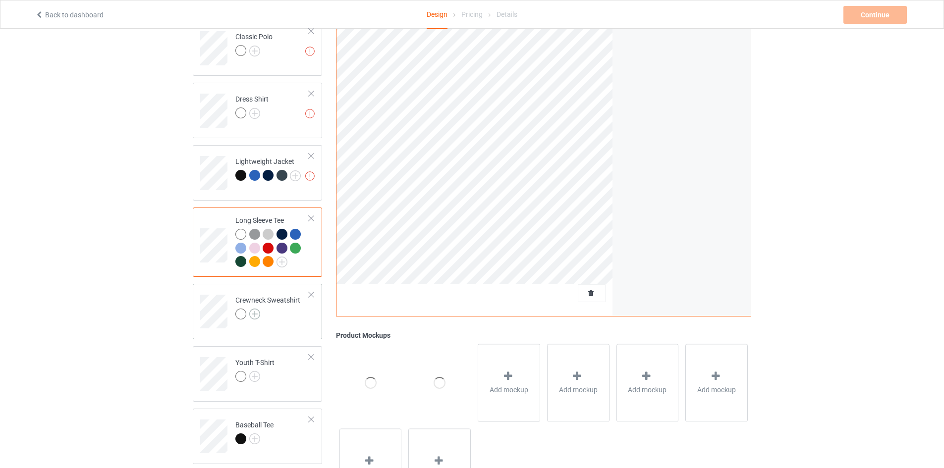
click at [258, 316] on img at bounding box center [254, 314] width 11 height 11
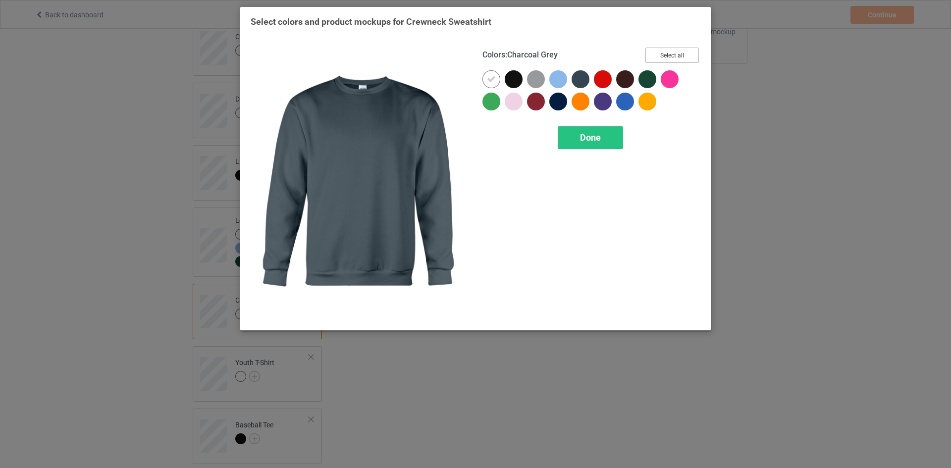
click at [681, 51] on button "Select all" at bounding box center [673, 55] width 54 height 15
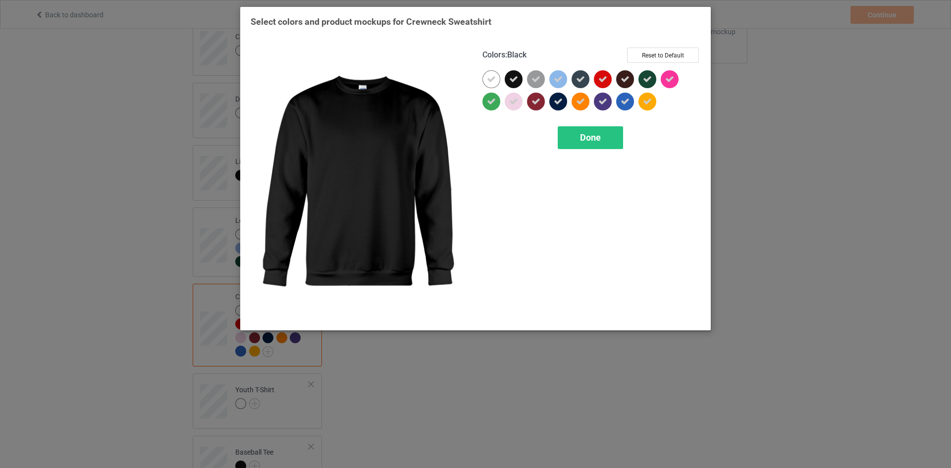
click at [514, 79] on icon at bounding box center [513, 79] width 9 height 9
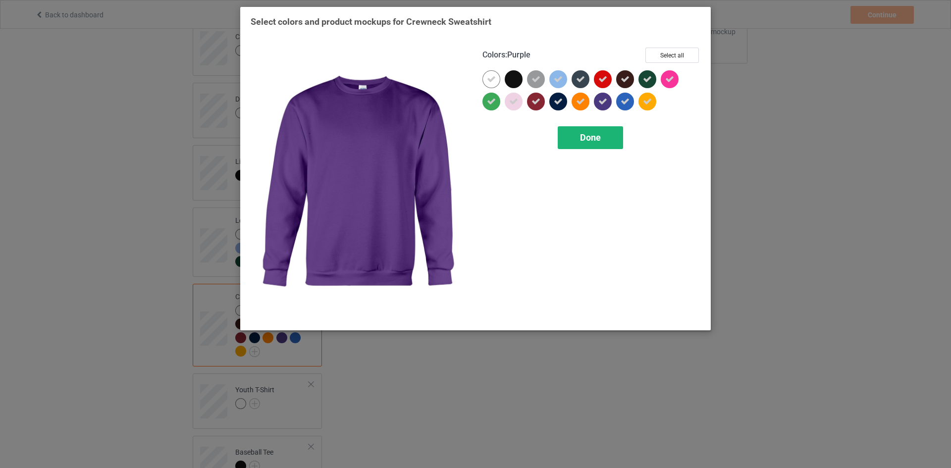
click at [596, 138] on span "Done" at bounding box center [590, 137] width 21 height 10
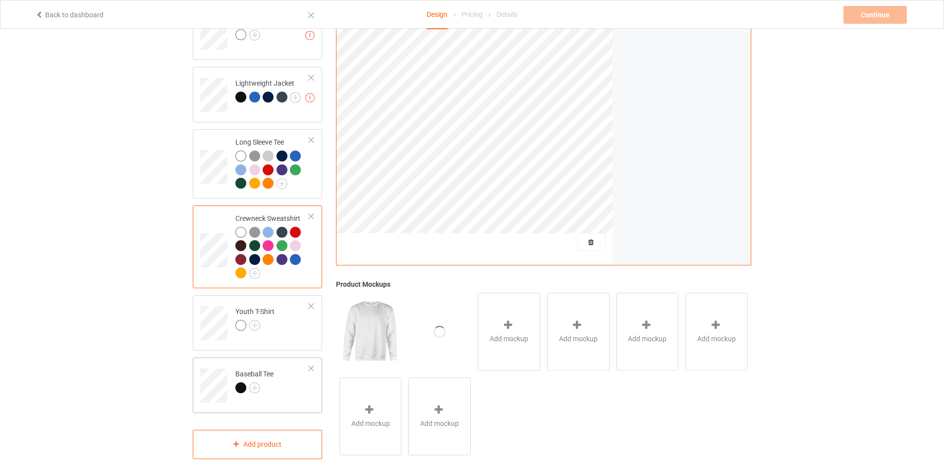
scroll to position [560, 0]
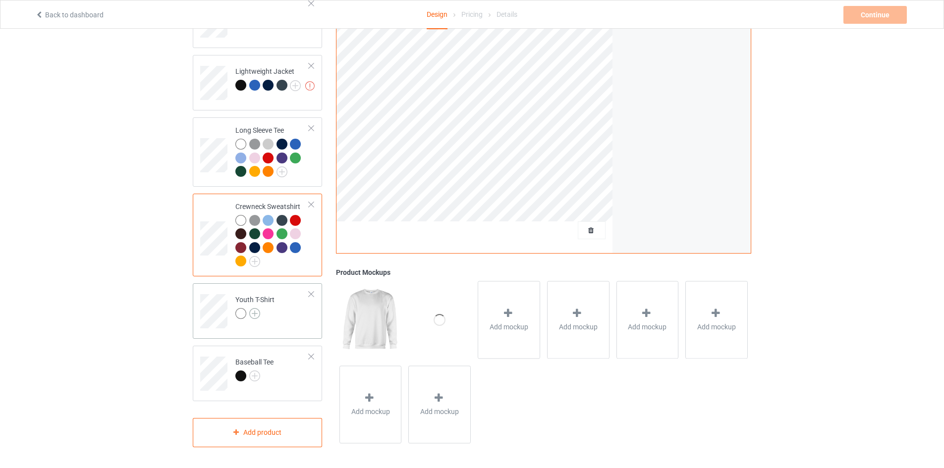
click at [255, 314] on img at bounding box center [254, 313] width 11 height 11
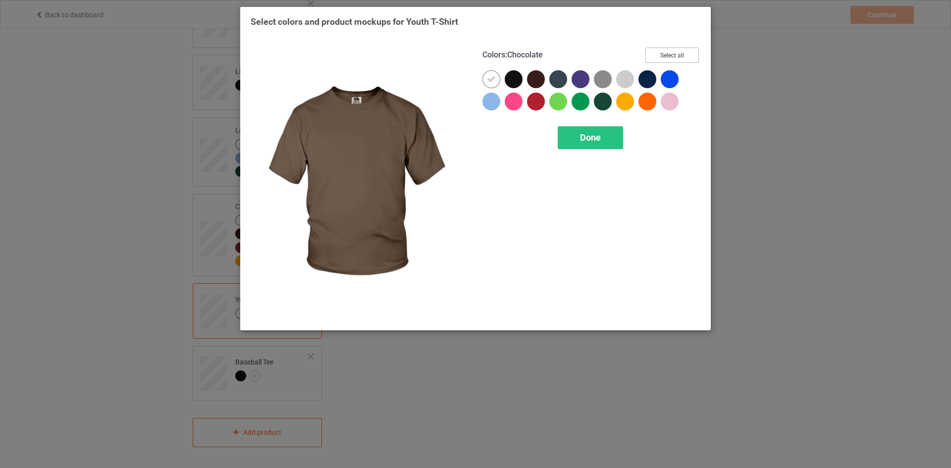
click at [670, 51] on button "Select all" at bounding box center [673, 55] width 54 height 15
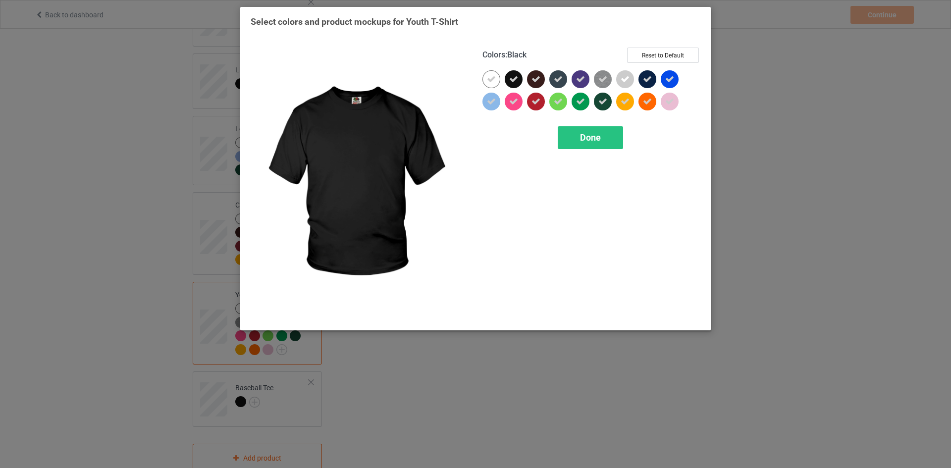
click at [516, 80] on icon at bounding box center [513, 79] width 9 height 9
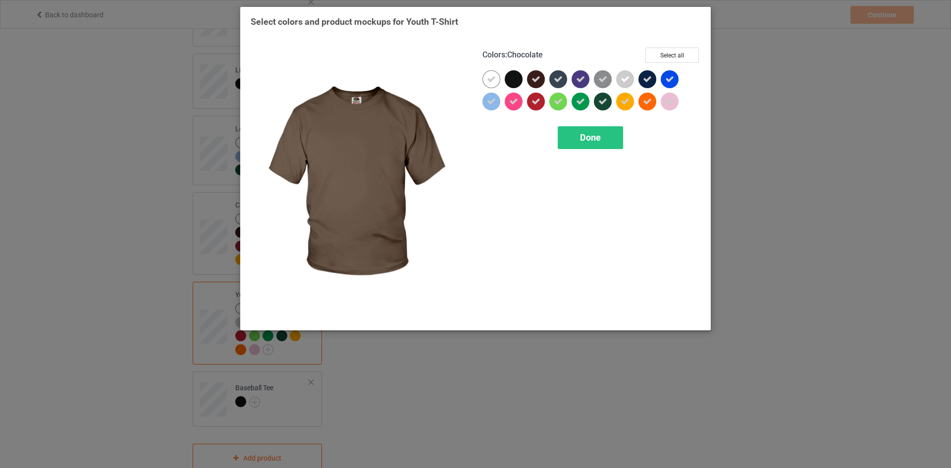
click at [539, 80] on icon at bounding box center [536, 79] width 9 height 9
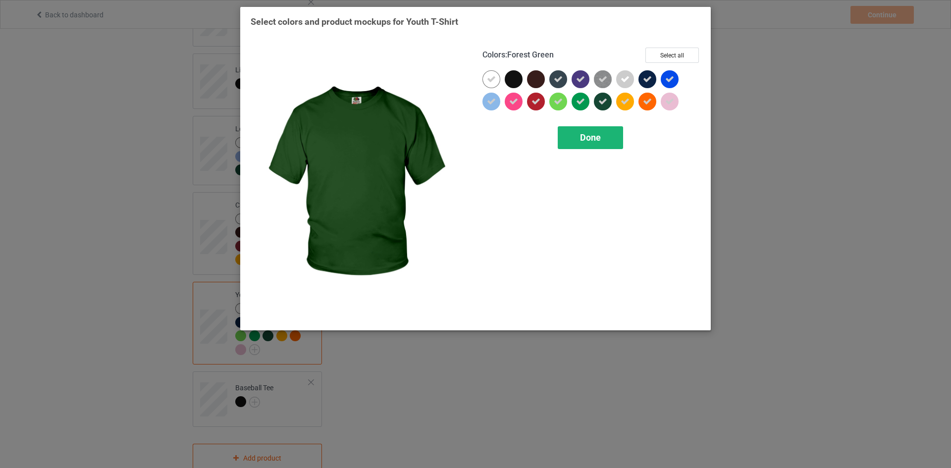
click at [595, 142] on span "Done" at bounding box center [590, 137] width 21 height 10
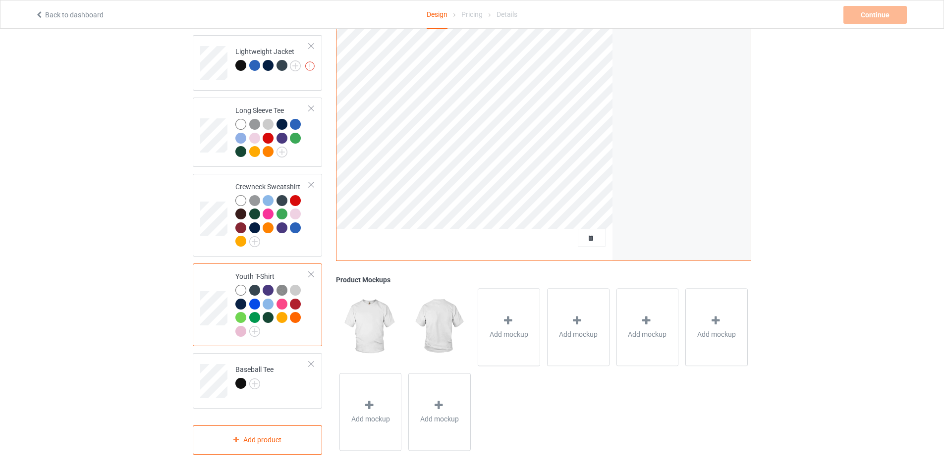
scroll to position [588, 0]
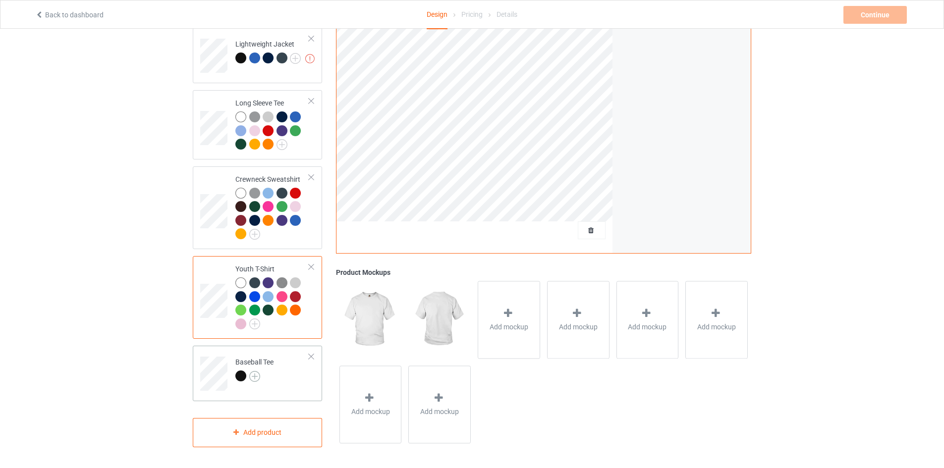
click at [256, 376] on img at bounding box center [254, 376] width 11 height 11
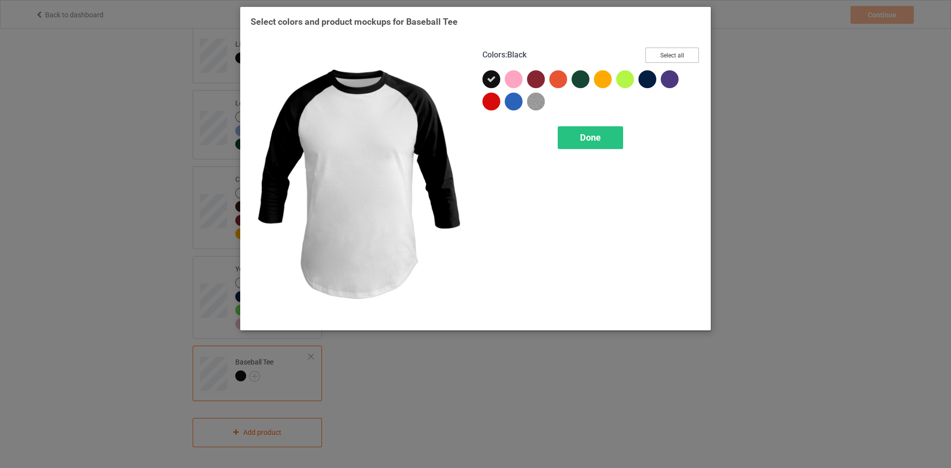
click at [664, 57] on button "Select all" at bounding box center [673, 55] width 54 height 15
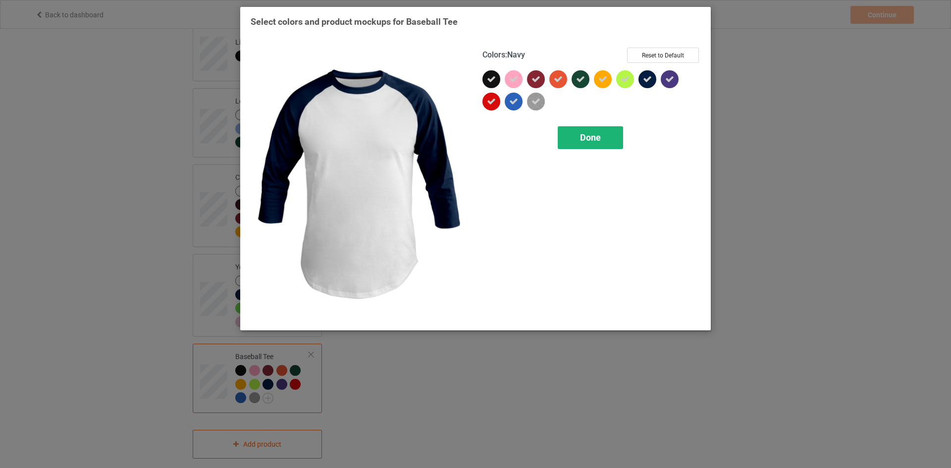
click at [601, 141] on span "Done" at bounding box center [590, 137] width 21 height 10
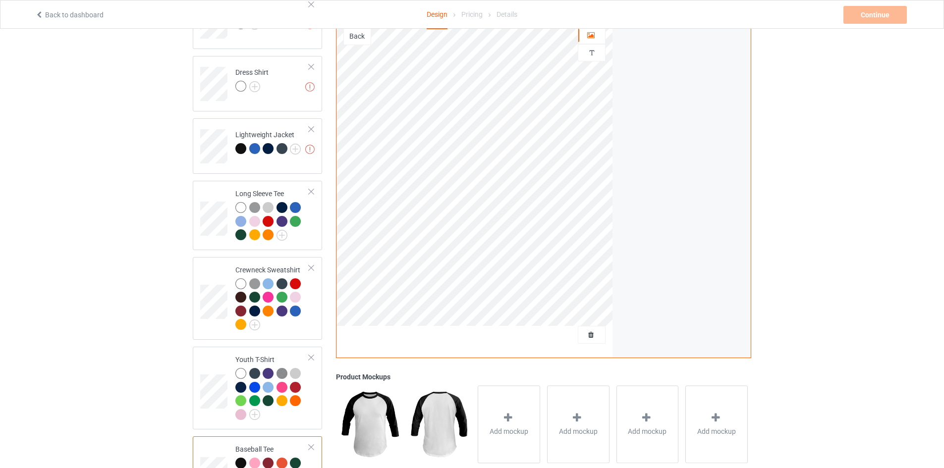
scroll to position [354, 0]
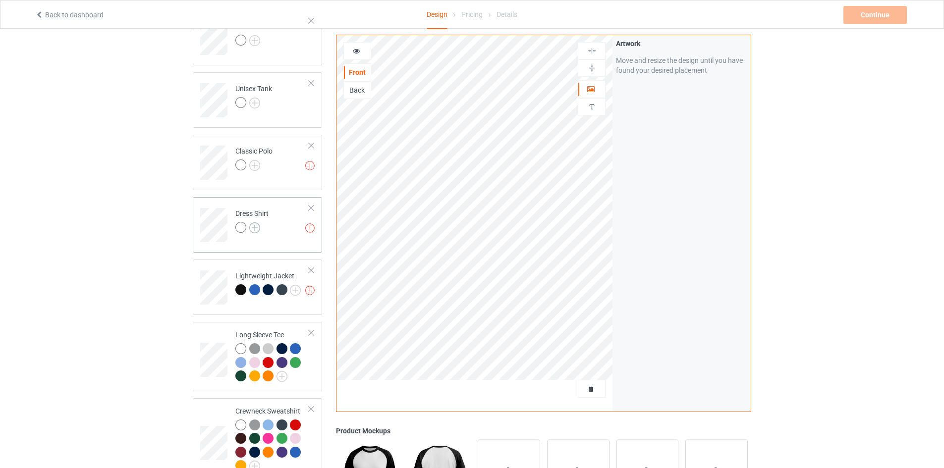
click at [255, 227] on img at bounding box center [254, 227] width 11 height 11
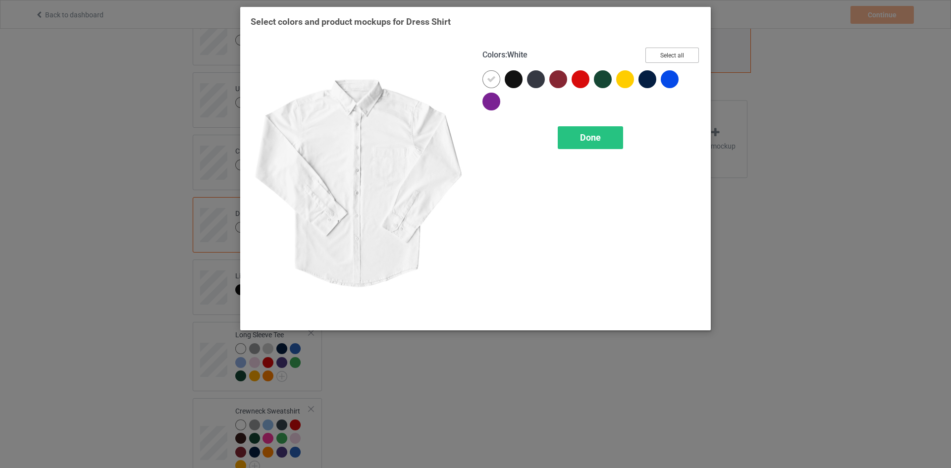
click at [673, 52] on button "Select all" at bounding box center [673, 55] width 54 height 15
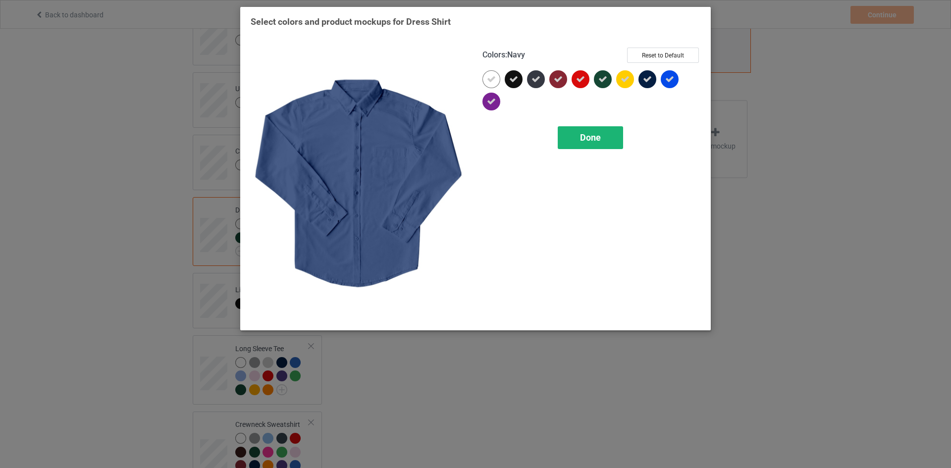
click at [589, 134] on span "Done" at bounding box center [590, 137] width 21 height 10
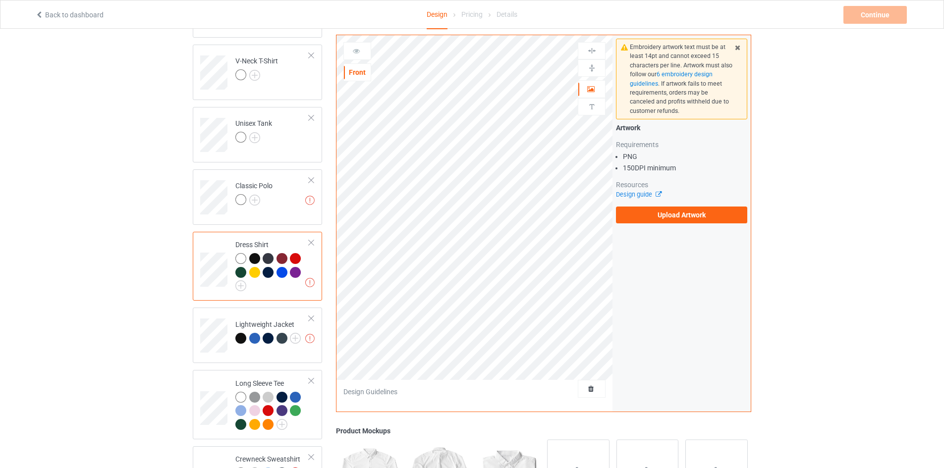
scroll to position [305, 0]
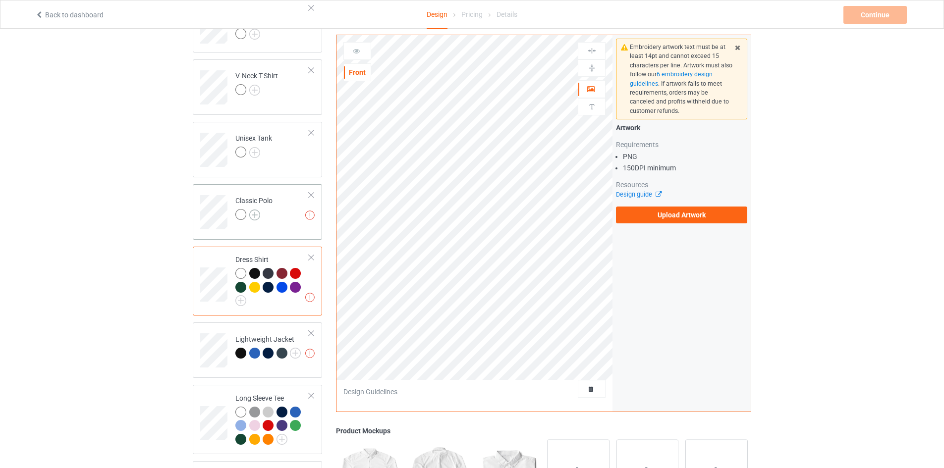
click at [257, 214] on img at bounding box center [254, 215] width 11 height 11
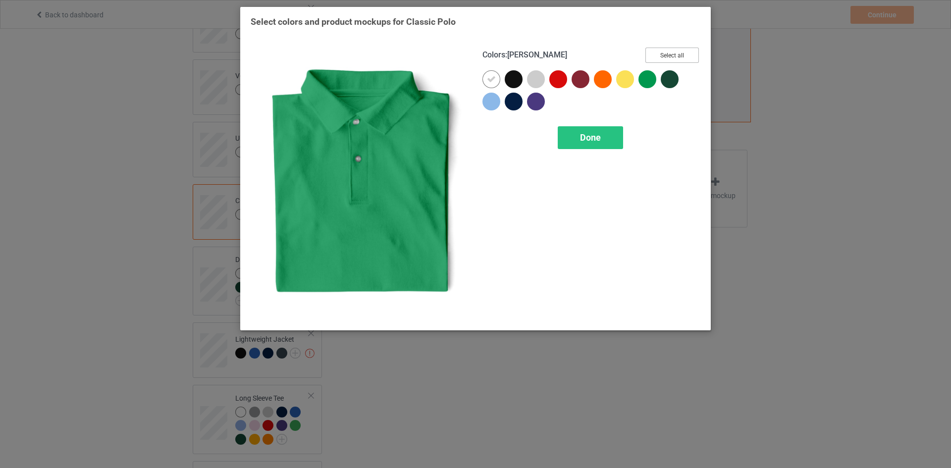
click at [667, 49] on button "Select all" at bounding box center [673, 55] width 54 height 15
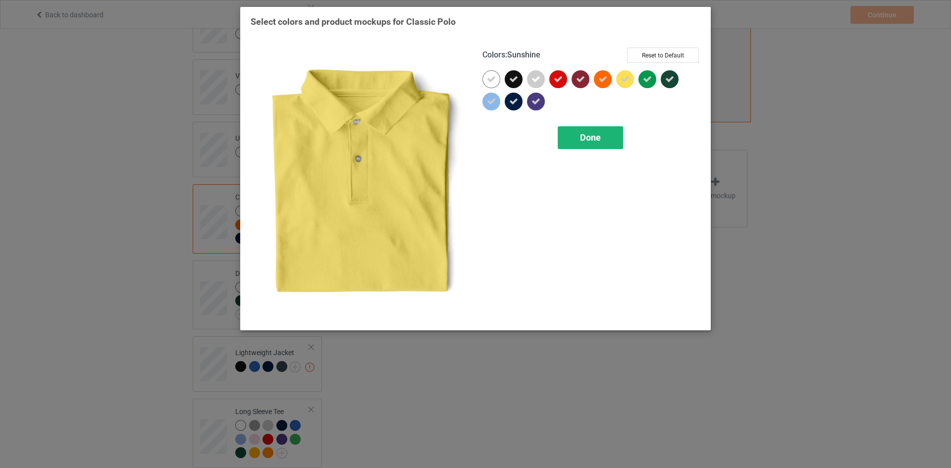
click at [591, 133] on span "Done" at bounding box center [590, 137] width 21 height 10
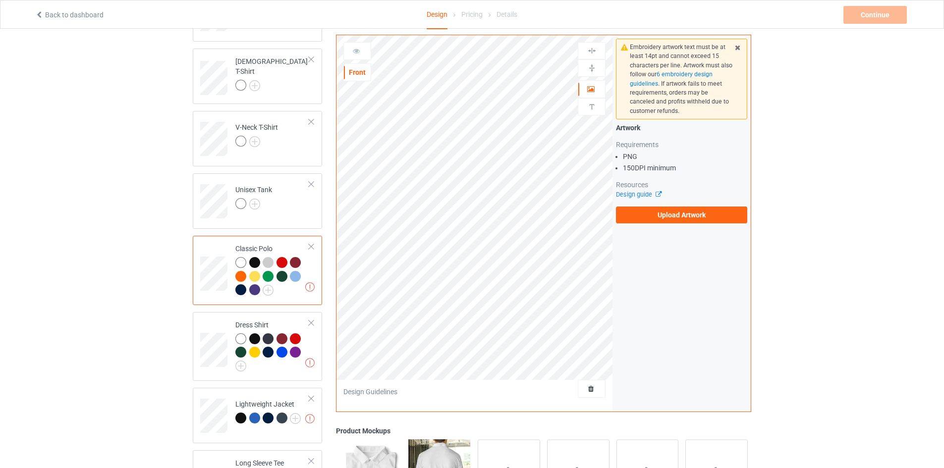
scroll to position [206, 0]
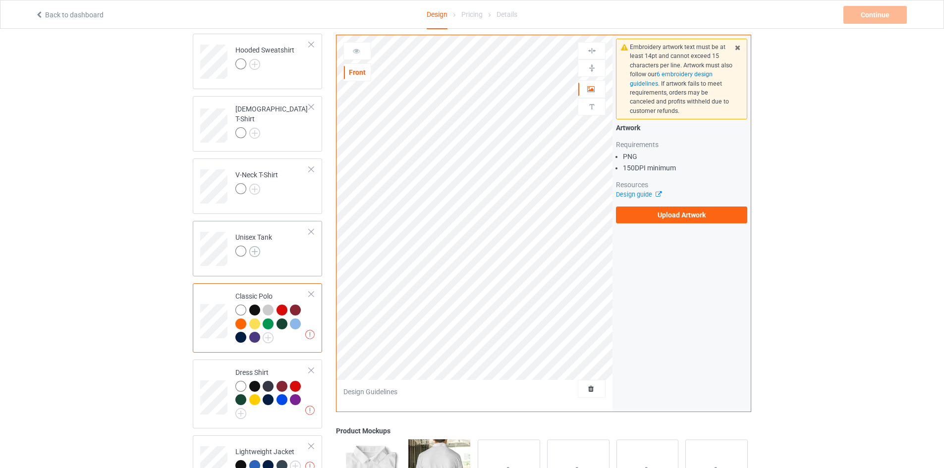
click at [257, 249] on img at bounding box center [254, 251] width 11 height 11
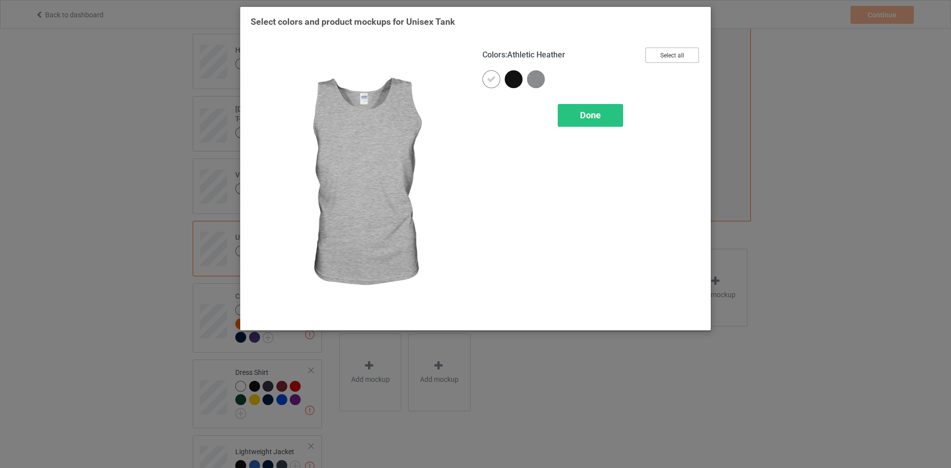
click at [669, 53] on button "Select all" at bounding box center [673, 55] width 54 height 15
click at [582, 115] on span "Done" at bounding box center [590, 115] width 21 height 10
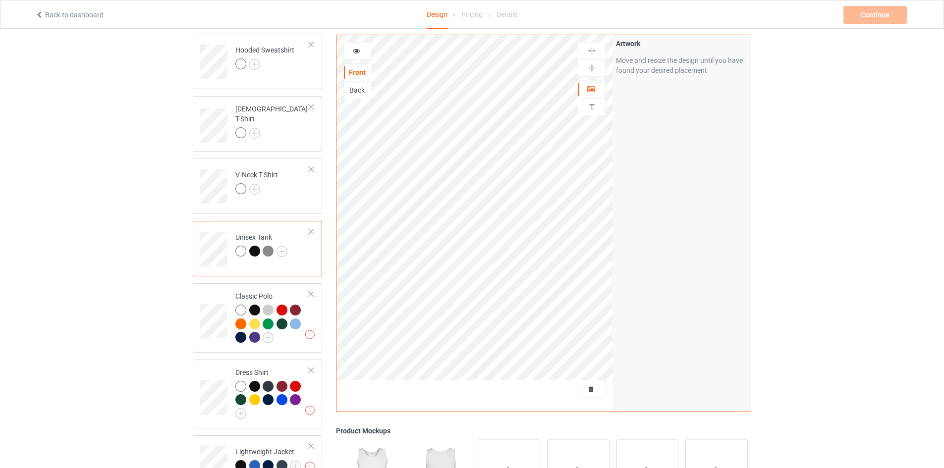
click at [255, 251] on div at bounding box center [254, 251] width 11 height 11
click at [253, 186] on img at bounding box center [254, 189] width 11 height 11
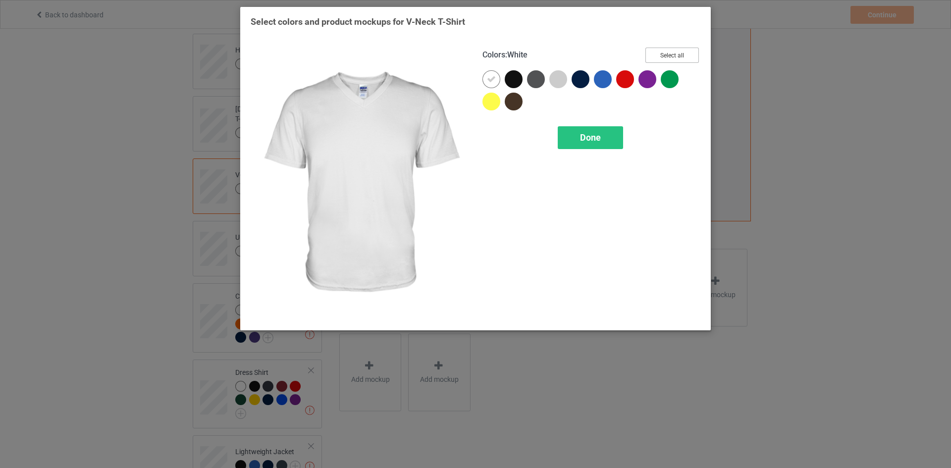
drag, startPoint x: 684, startPoint y: 53, endPoint x: 695, endPoint y: 66, distance: 16.6
click at [684, 53] on button "Select all" at bounding box center [673, 55] width 54 height 15
click at [610, 142] on div "Done" at bounding box center [590, 137] width 65 height 23
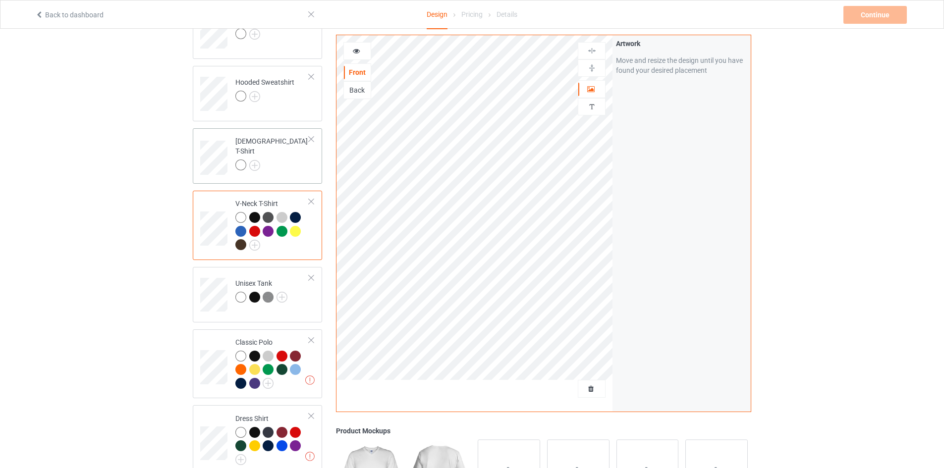
scroll to position [156, 0]
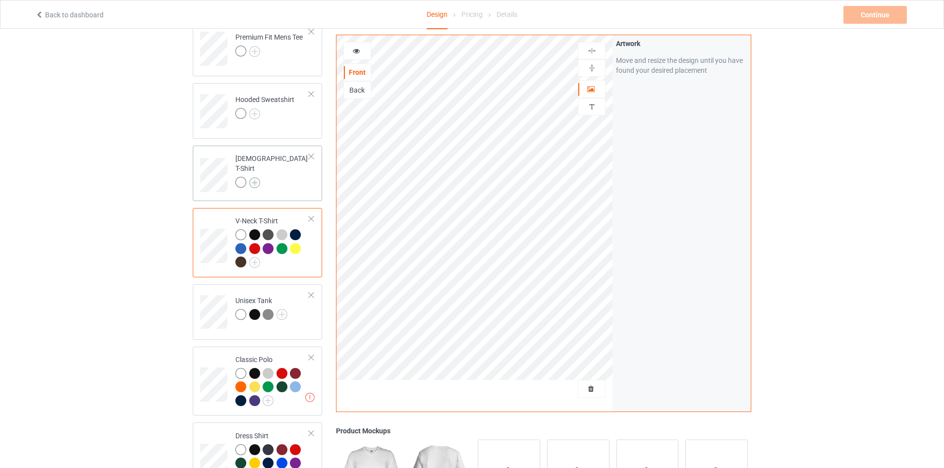
click at [259, 177] on img at bounding box center [254, 182] width 11 height 11
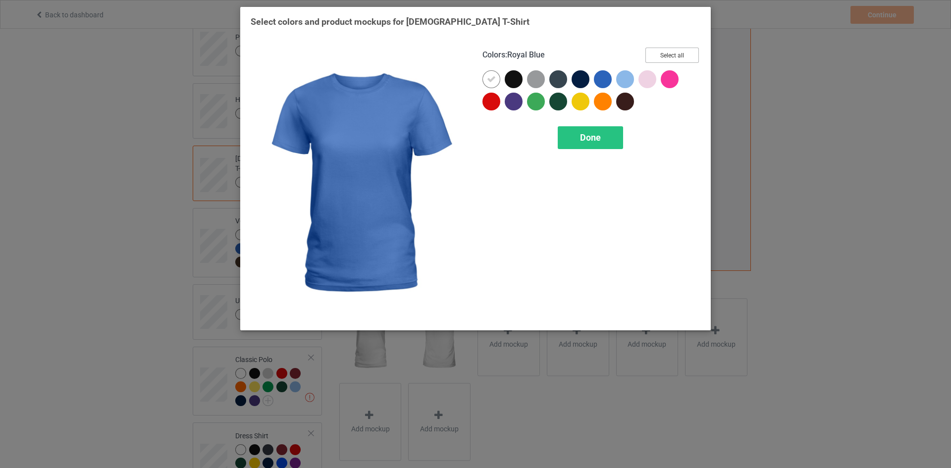
click at [679, 55] on button "Select all" at bounding box center [673, 55] width 54 height 15
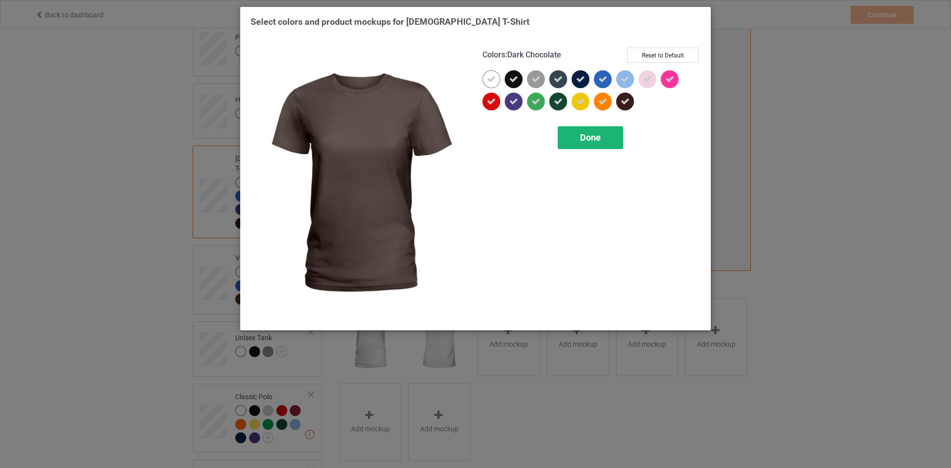
click at [605, 134] on div "Done" at bounding box center [590, 137] width 65 height 23
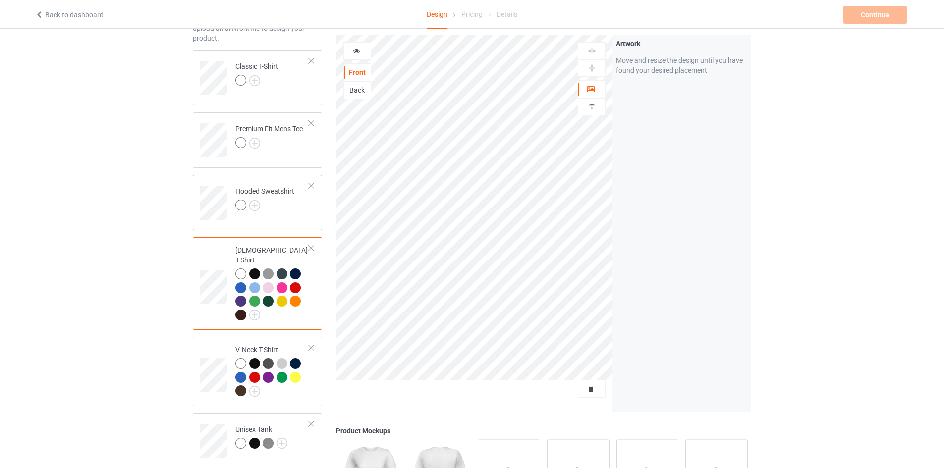
scroll to position [57, 0]
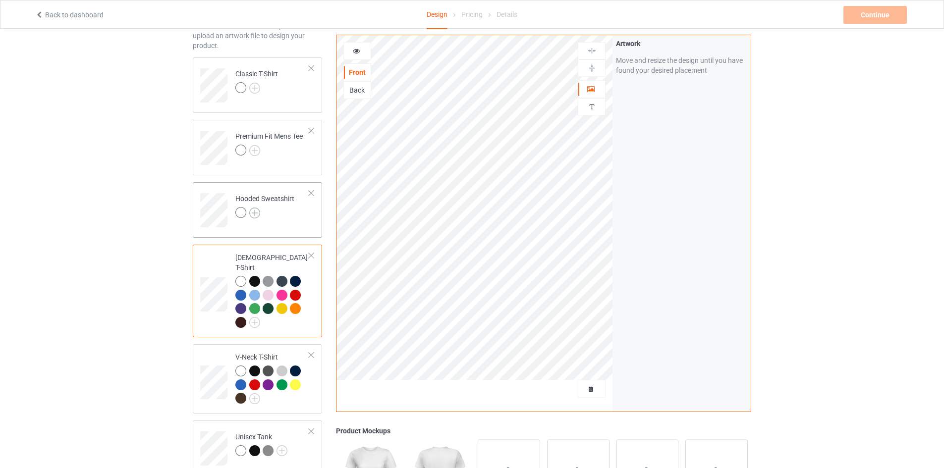
click at [250, 212] on img at bounding box center [254, 213] width 11 height 11
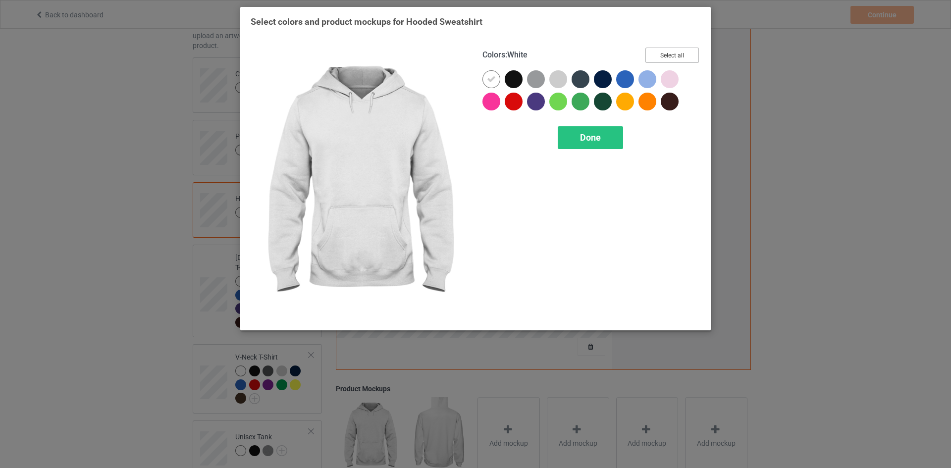
click at [677, 51] on button "Select all" at bounding box center [673, 55] width 54 height 15
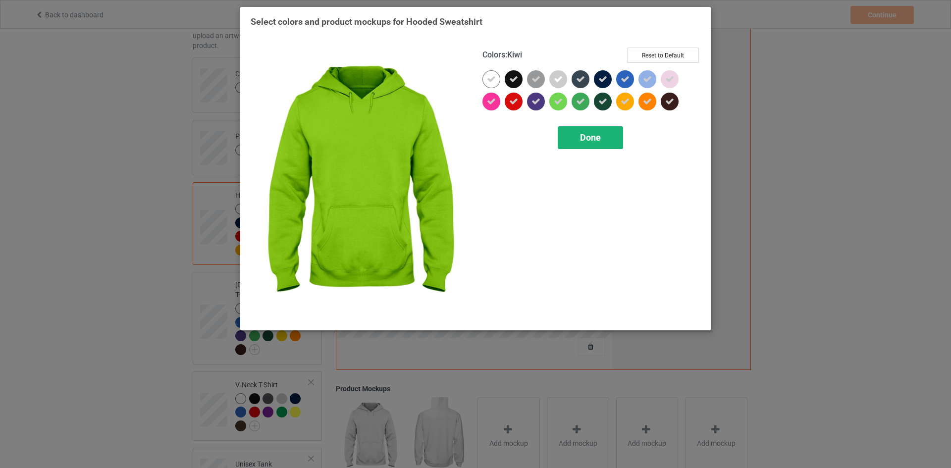
click at [593, 141] on span "Done" at bounding box center [590, 137] width 21 height 10
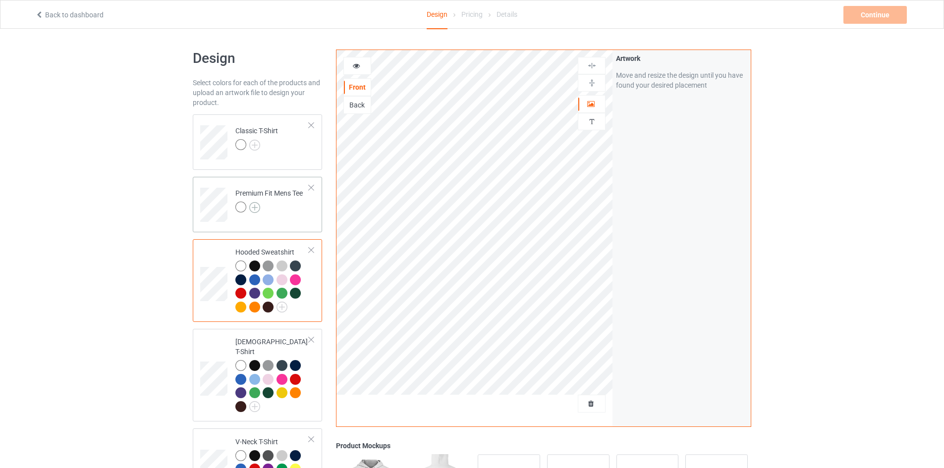
click at [254, 204] on img at bounding box center [254, 207] width 11 height 11
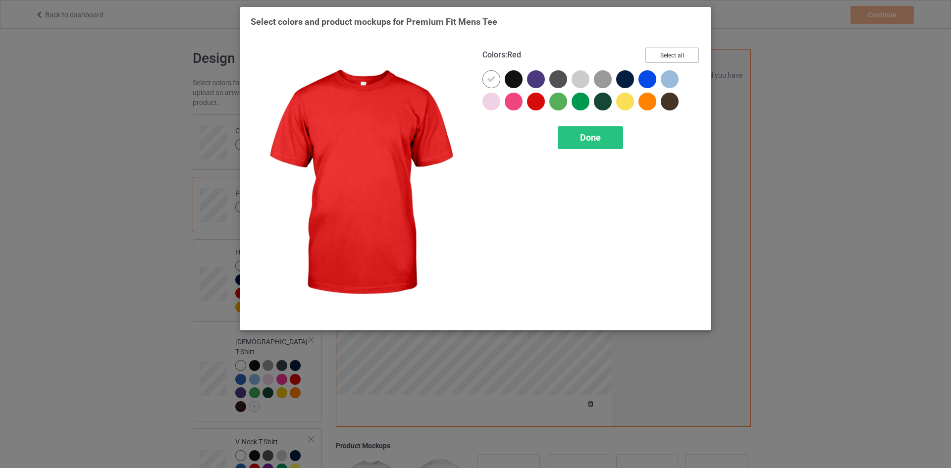
click at [675, 54] on button "Select all" at bounding box center [673, 55] width 54 height 15
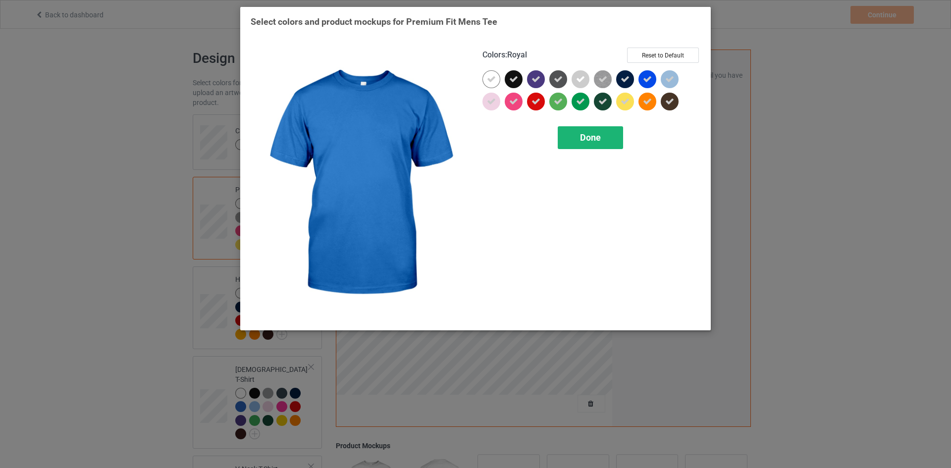
click at [604, 137] on div "Done" at bounding box center [590, 137] width 65 height 23
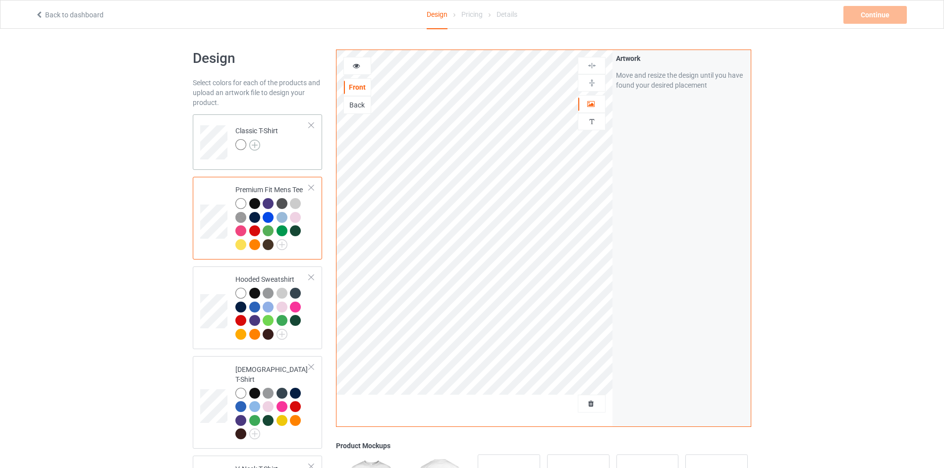
click at [252, 146] on img at bounding box center [254, 145] width 11 height 11
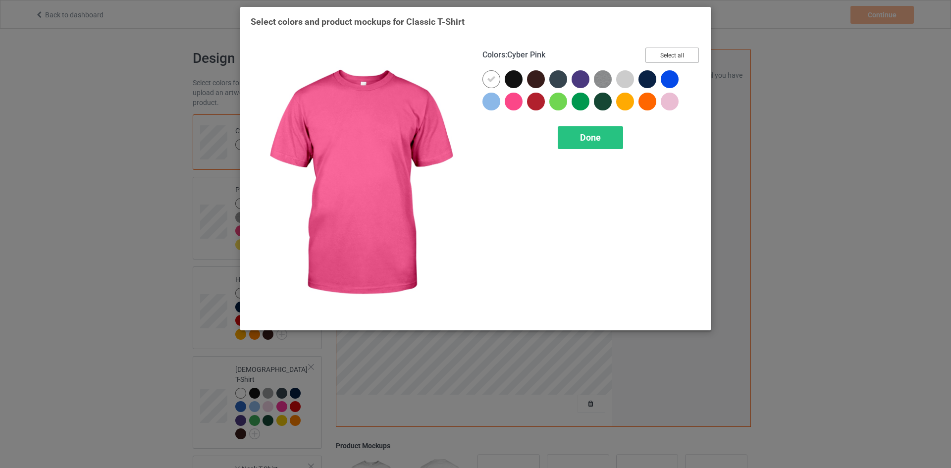
click at [673, 53] on button "Select all" at bounding box center [673, 55] width 54 height 15
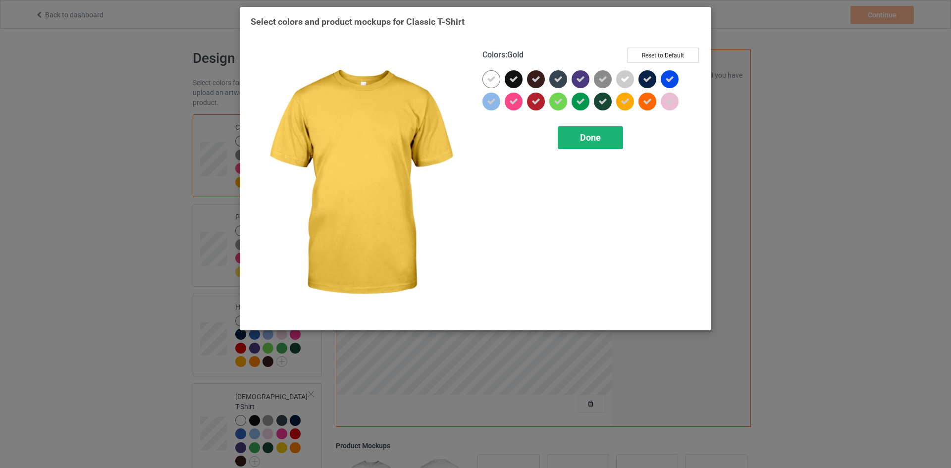
click at [593, 134] on span "Done" at bounding box center [590, 137] width 21 height 10
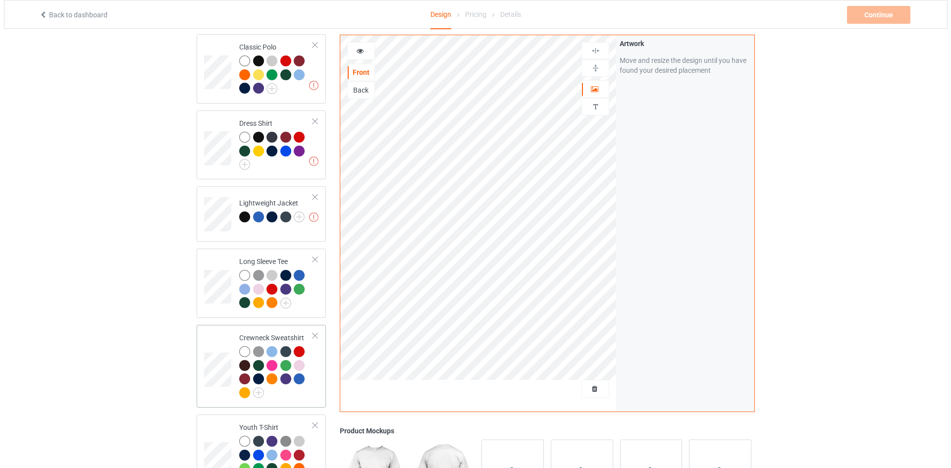
scroll to position [756, 0]
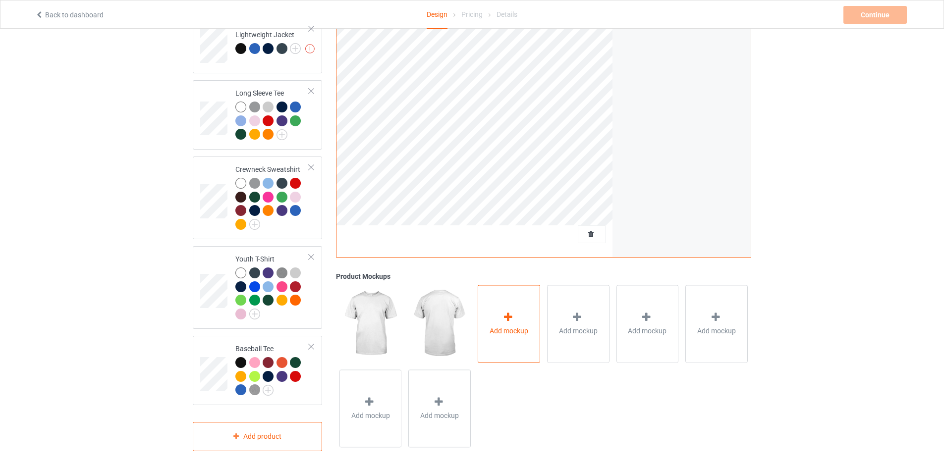
click at [514, 326] on span "Add mockup" at bounding box center [509, 331] width 39 height 10
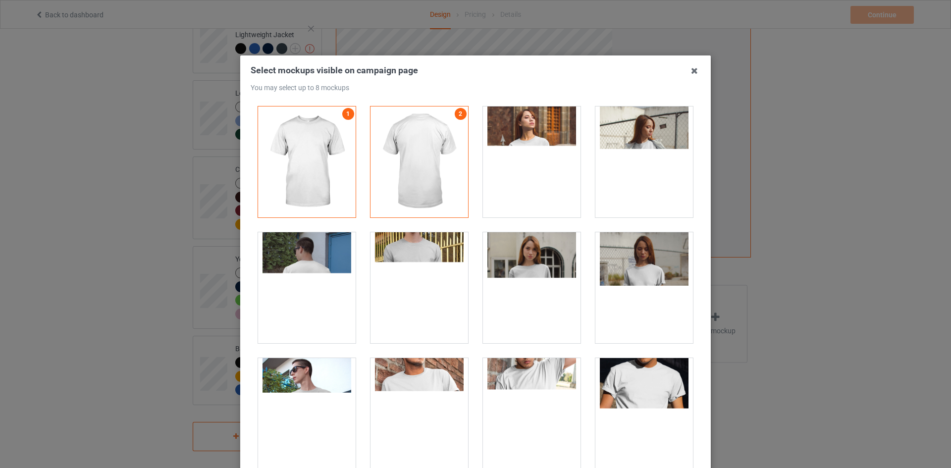
click at [549, 145] on div at bounding box center [532, 162] width 98 height 111
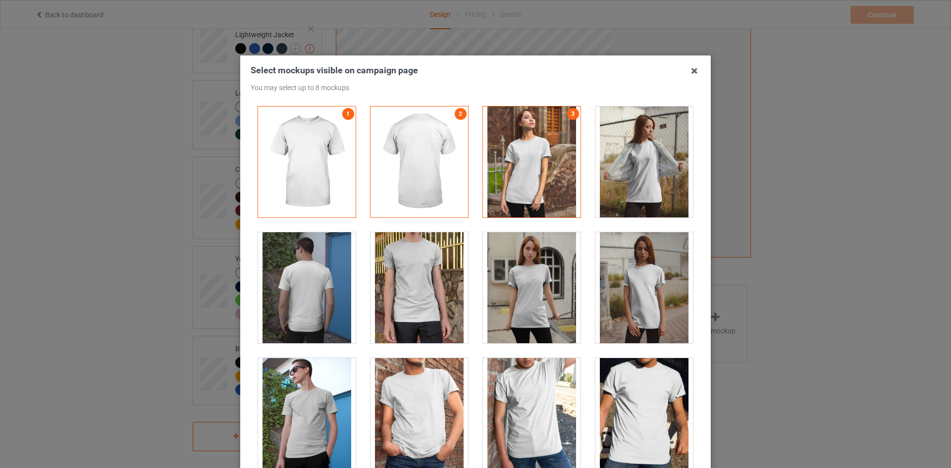
click at [553, 153] on div at bounding box center [532, 162] width 98 height 111
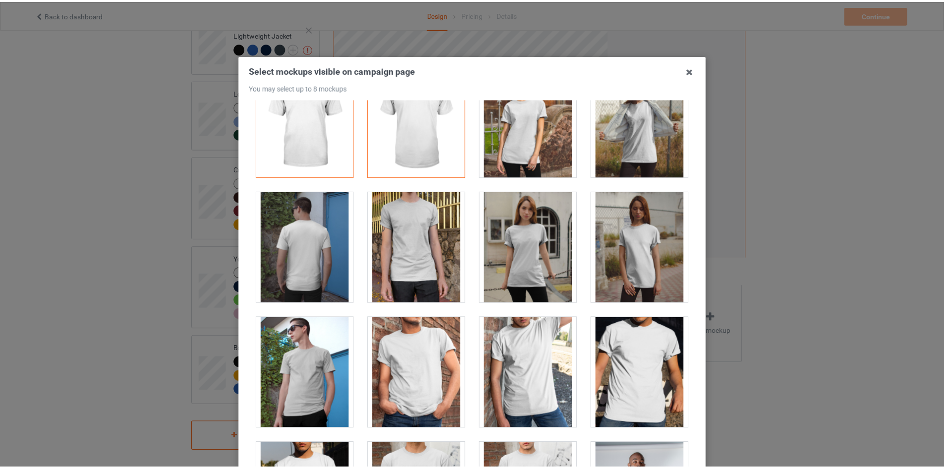
scroll to position [0, 0]
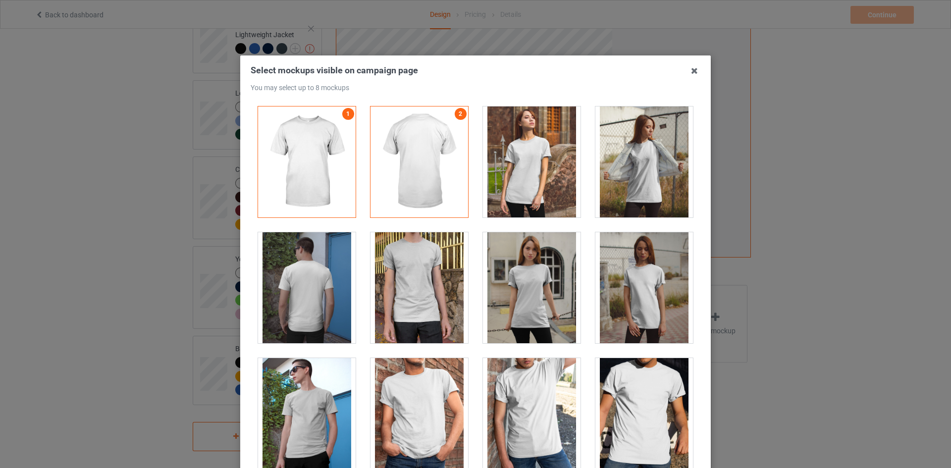
drag, startPoint x: 698, startPoint y: 73, endPoint x: 821, endPoint y: 48, distance: 125.6
click at [698, 73] on icon at bounding box center [695, 71] width 16 height 16
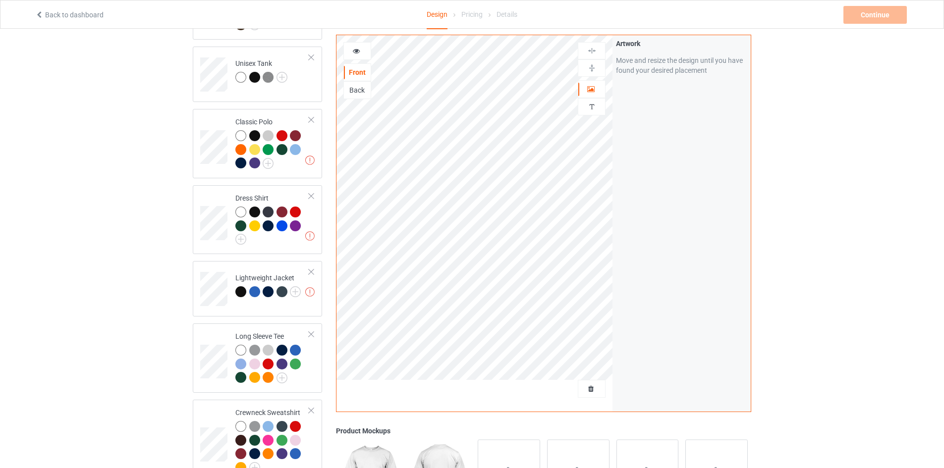
scroll to position [459, 0]
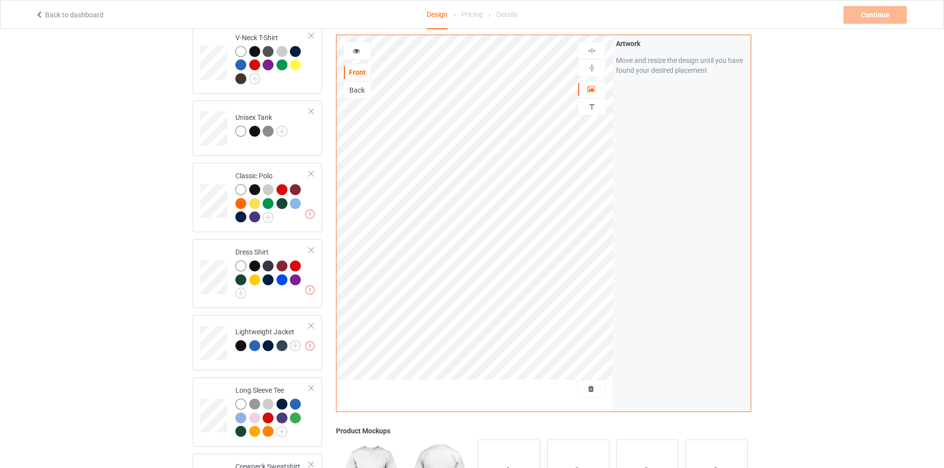
click at [805, 98] on div "Design Select colors for each of the products and upload an artwork file to des…" at bounding box center [472, 170] width 944 height 1200
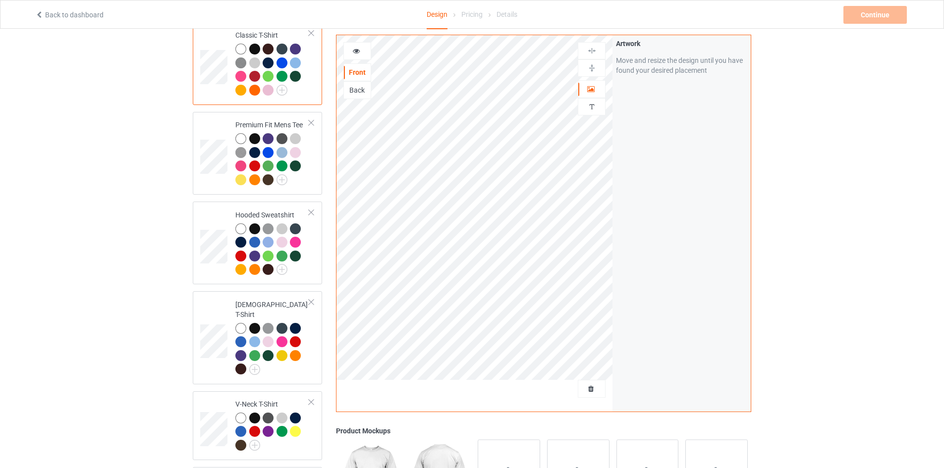
scroll to position [0, 0]
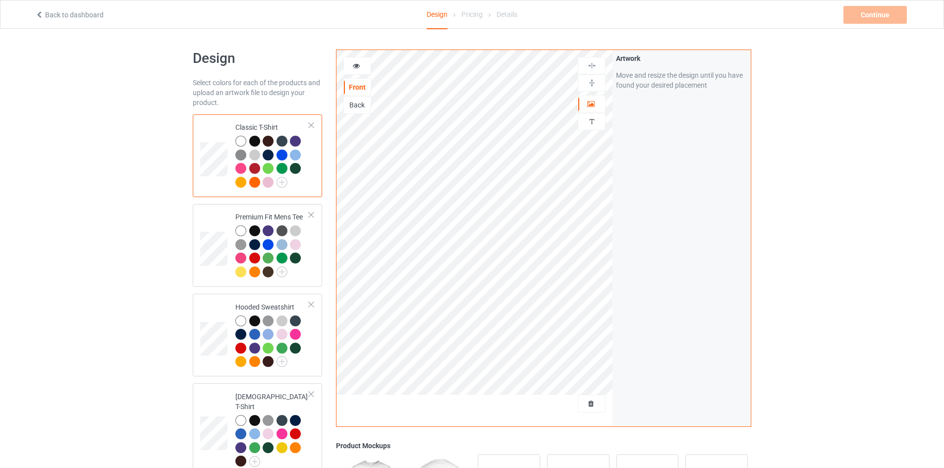
click at [261, 60] on h1 "Design" at bounding box center [257, 59] width 129 height 18
click at [359, 82] on div "Front" at bounding box center [357, 87] width 28 height 18
click at [360, 66] on icon at bounding box center [356, 64] width 8 height 7
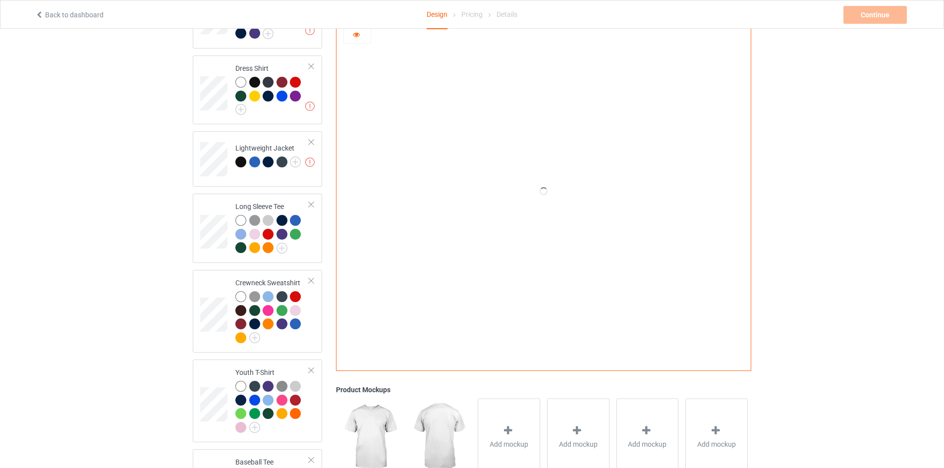
scroll to position [756, 0]
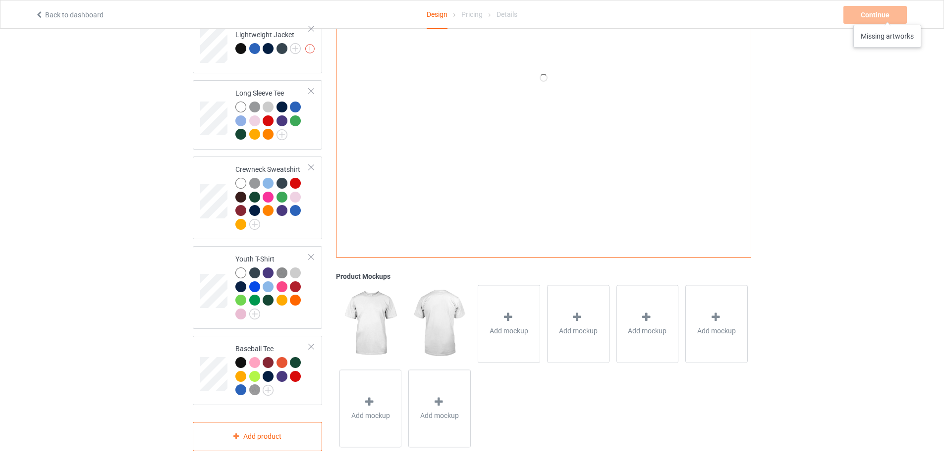
click at [887, 15] on div "Continue Missing artworks" at bounding box center [875, 15] width 65 height 18
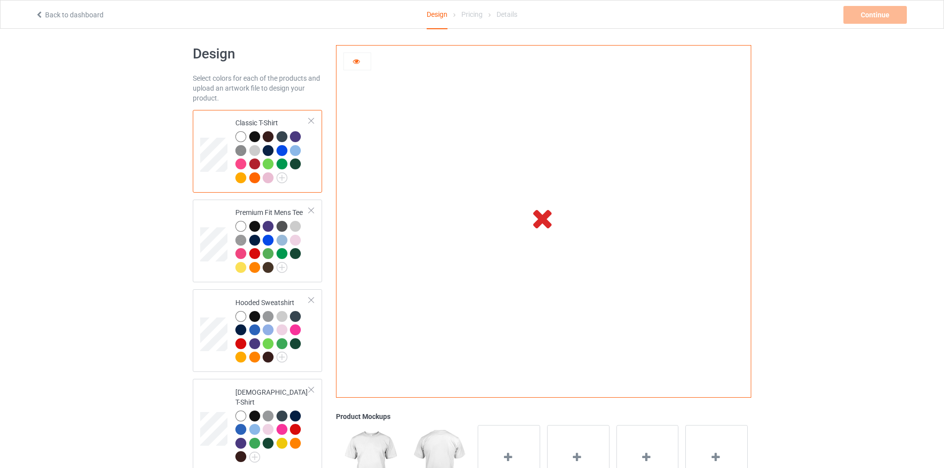
scroll to position [0, 0]
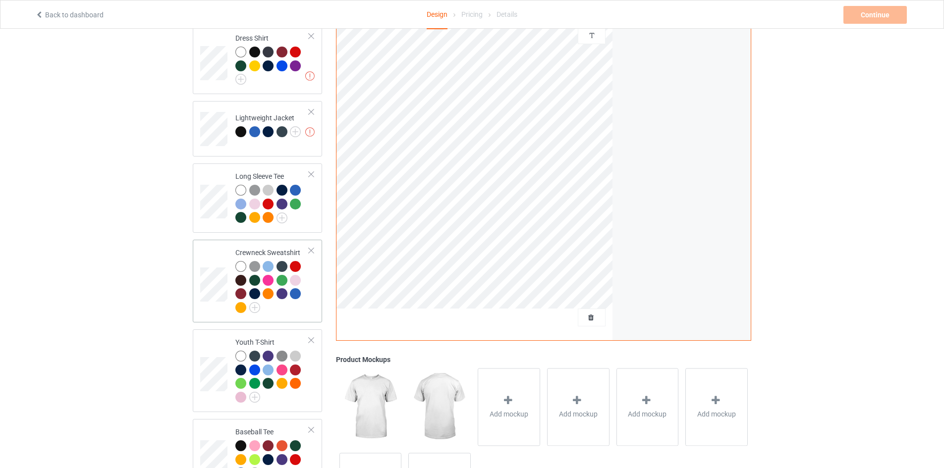
scroll to position [657, 0]
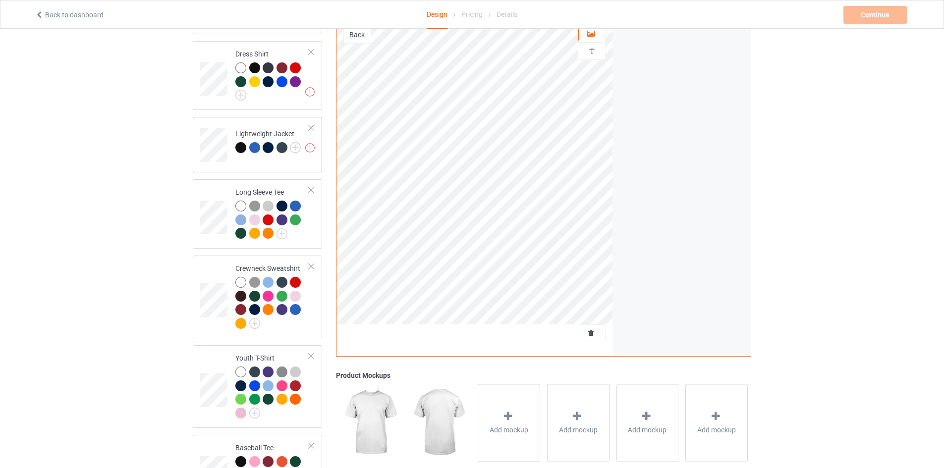
click at [312, 124] on div at bounding box center [311, 127] width 7 height 7
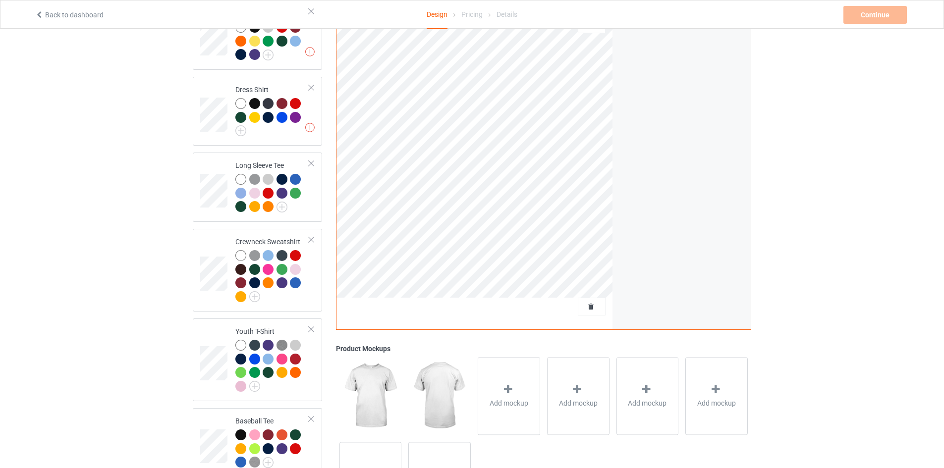
scroll to position [608, 0]
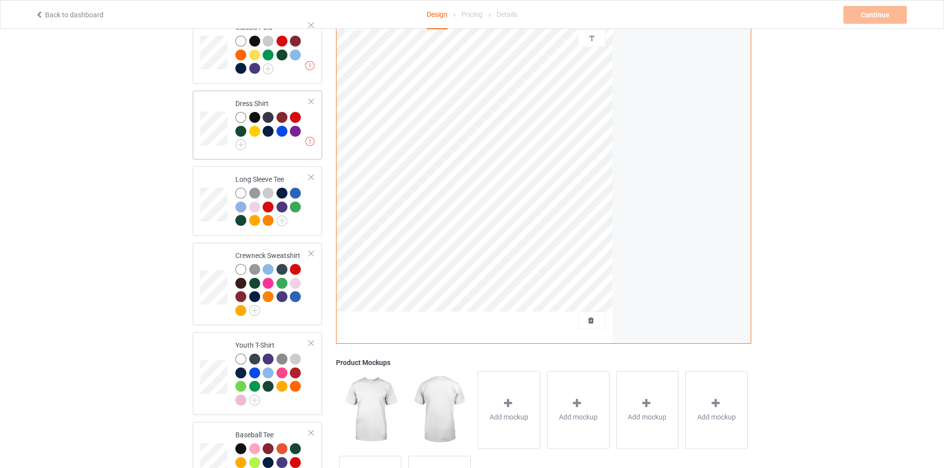
click at [311, 98] on div at bounding box center [311, 101] width 7 height 7
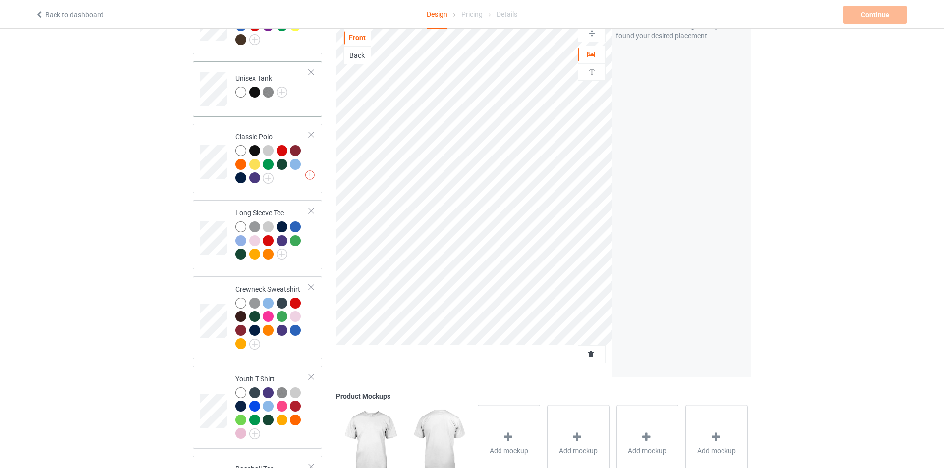
scroll to position [459, 0]
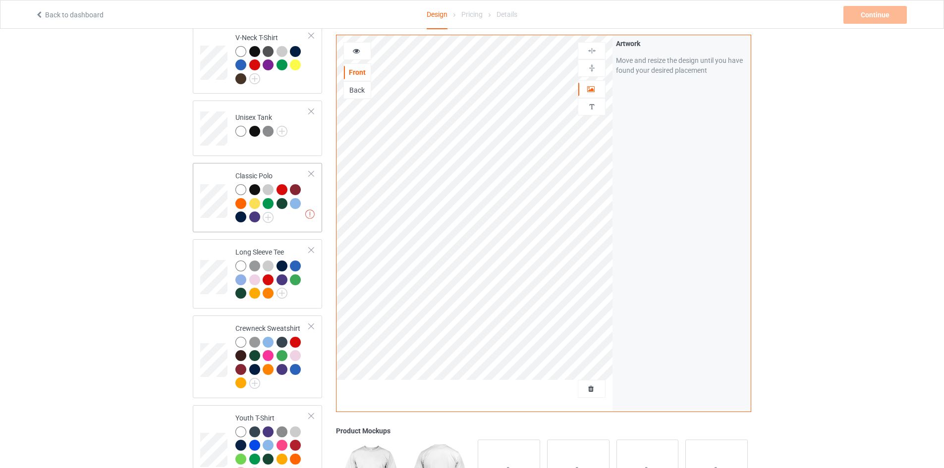
click at [311, 170] on div at bounding box center [311, 173] width 7 height 7
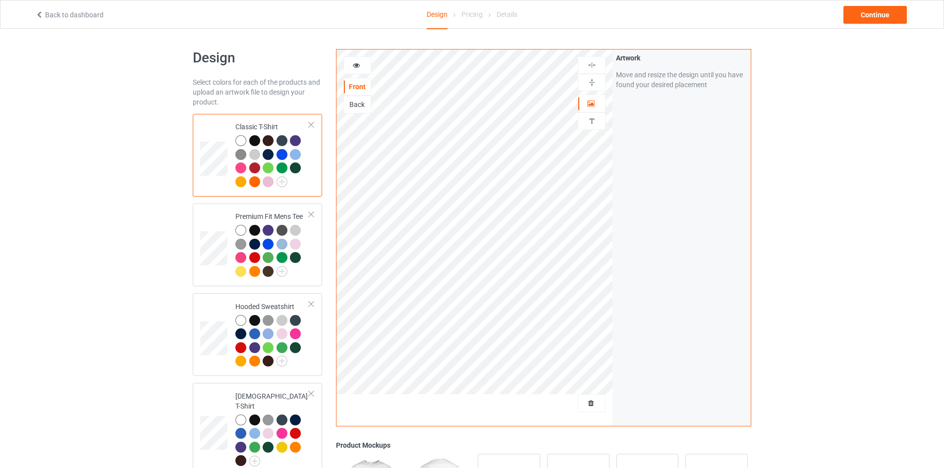
scroll to position [0, 0]
click at [901, 12] on div "Continue" at bounding box center [874, 15] width 63 height 18
